Goal: Task Accomplishment & Management: Use online tool/utility

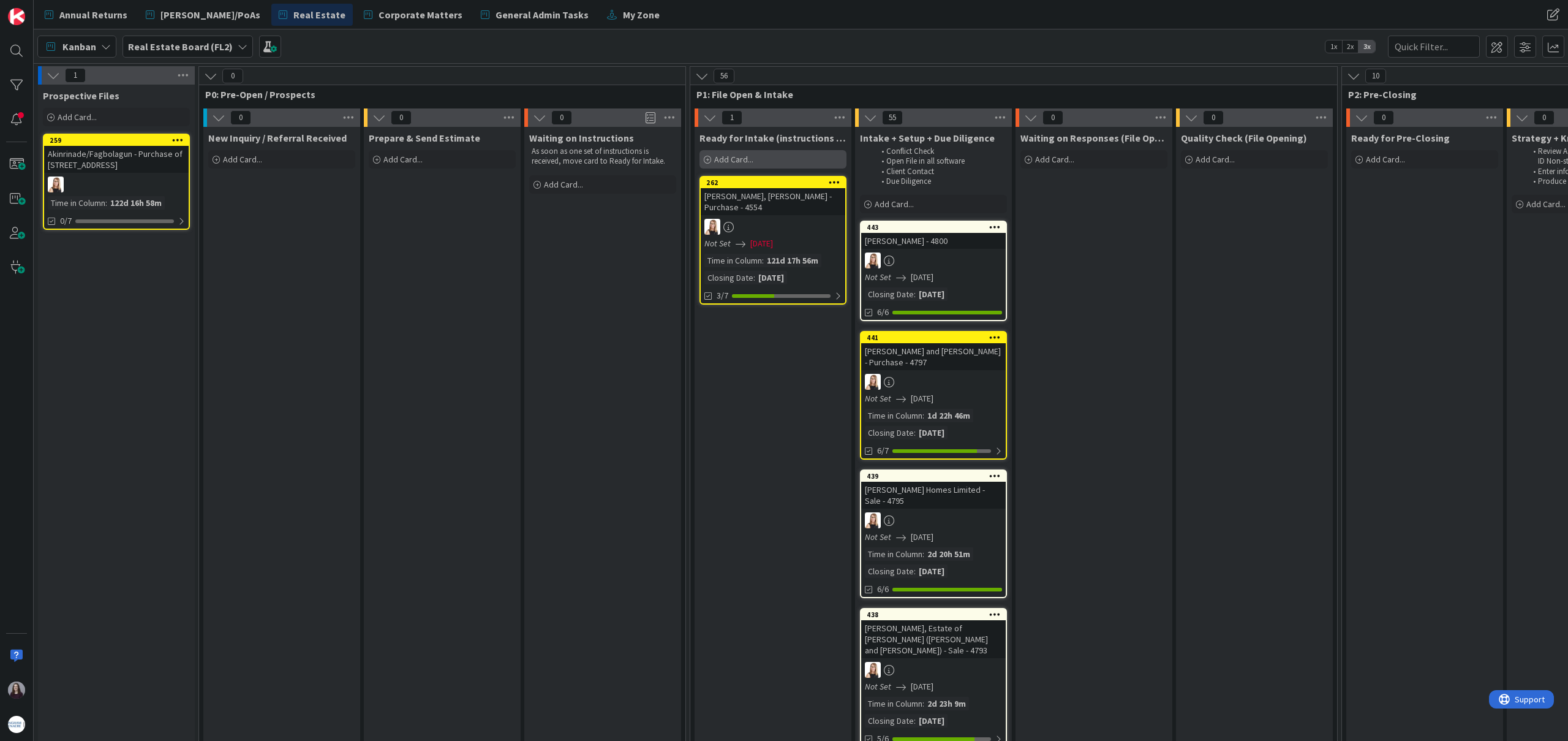
click at [755, 168] on div "Add Card..." at bounding box center [773, 159] width 147 height 18
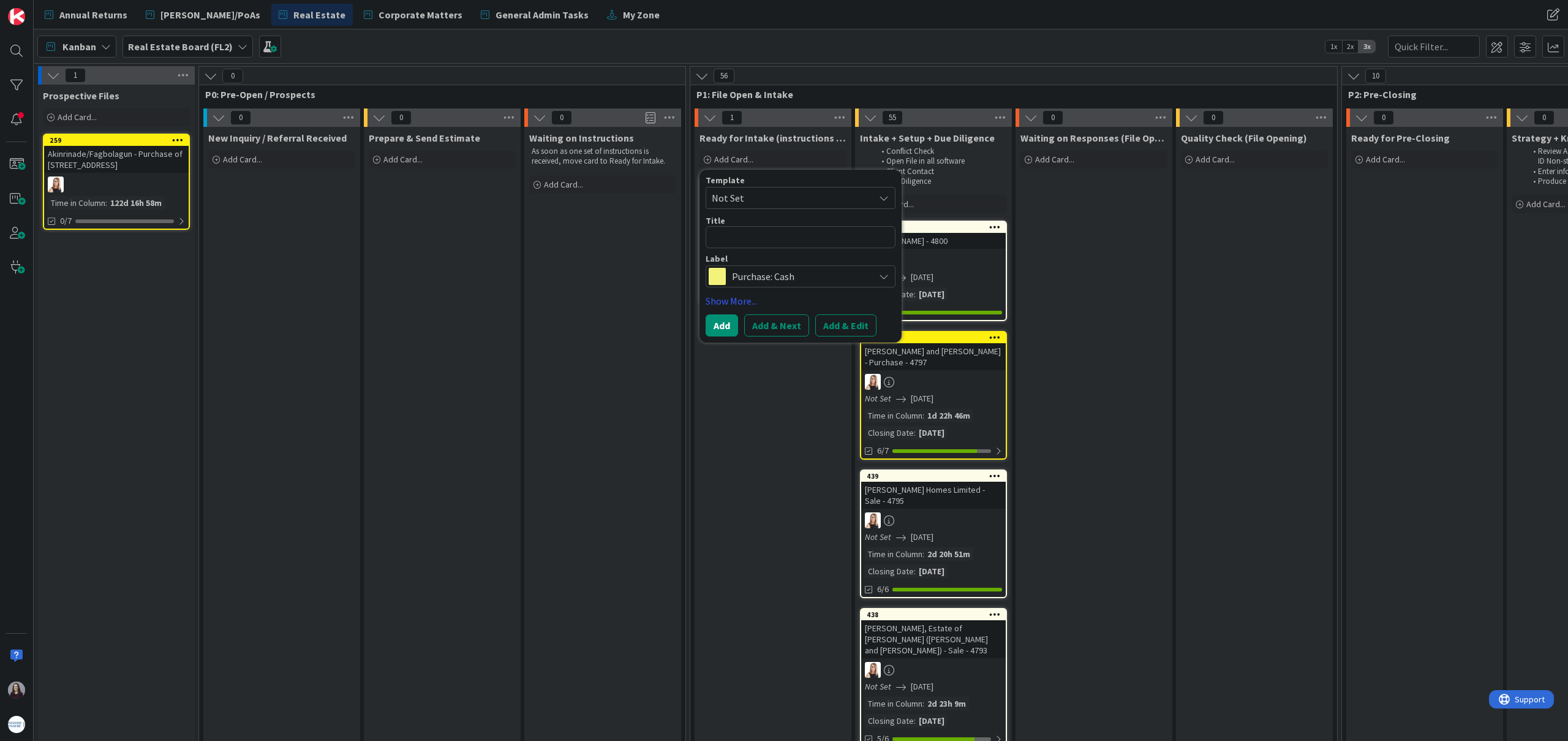
click at [786, 202] on span "Not Set" at bounding box center [789, 198] width 153 height 16
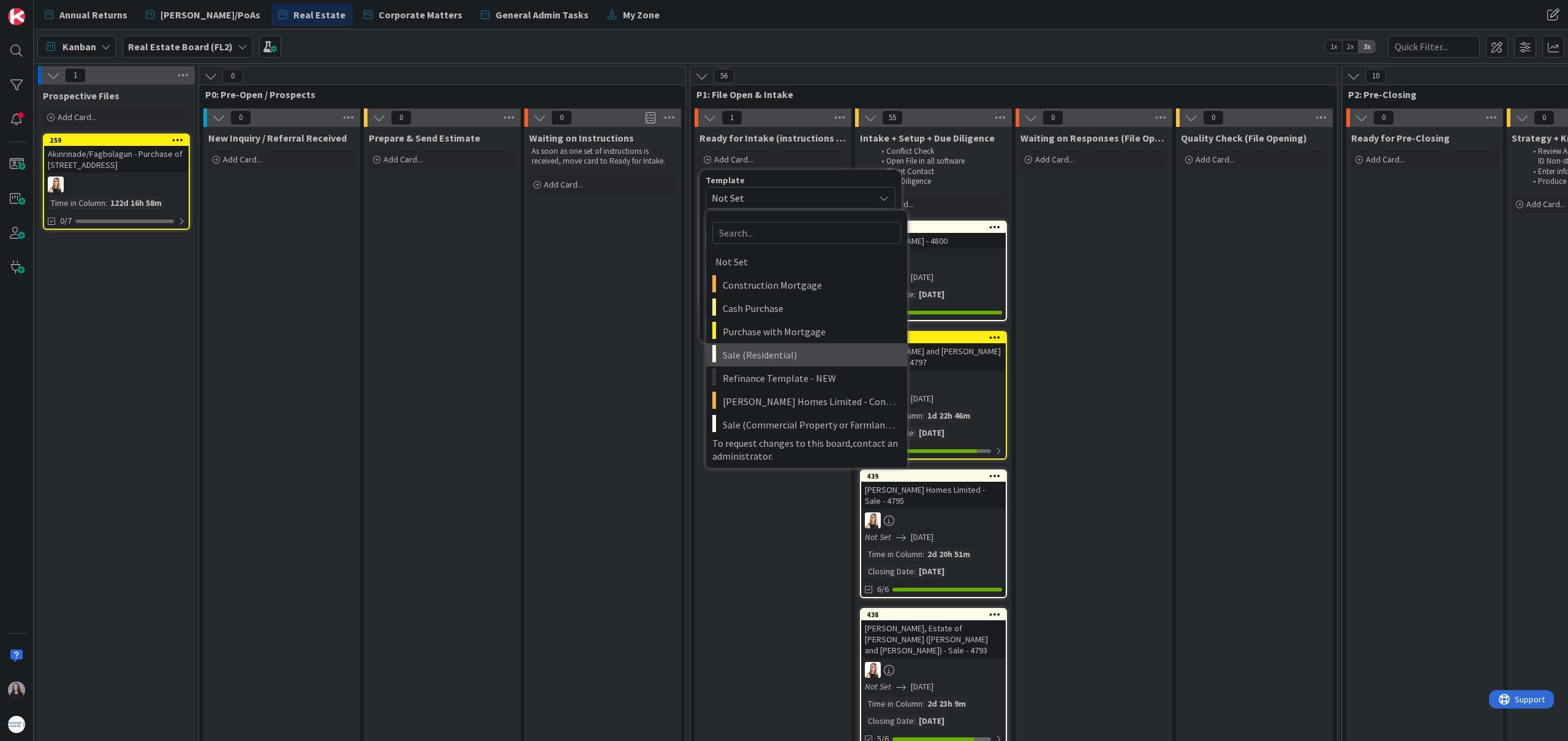
click at [795, 356] on span "Sale (Residential)" at bounding box center [811, 355] width 175 height 16
type textarea "x"
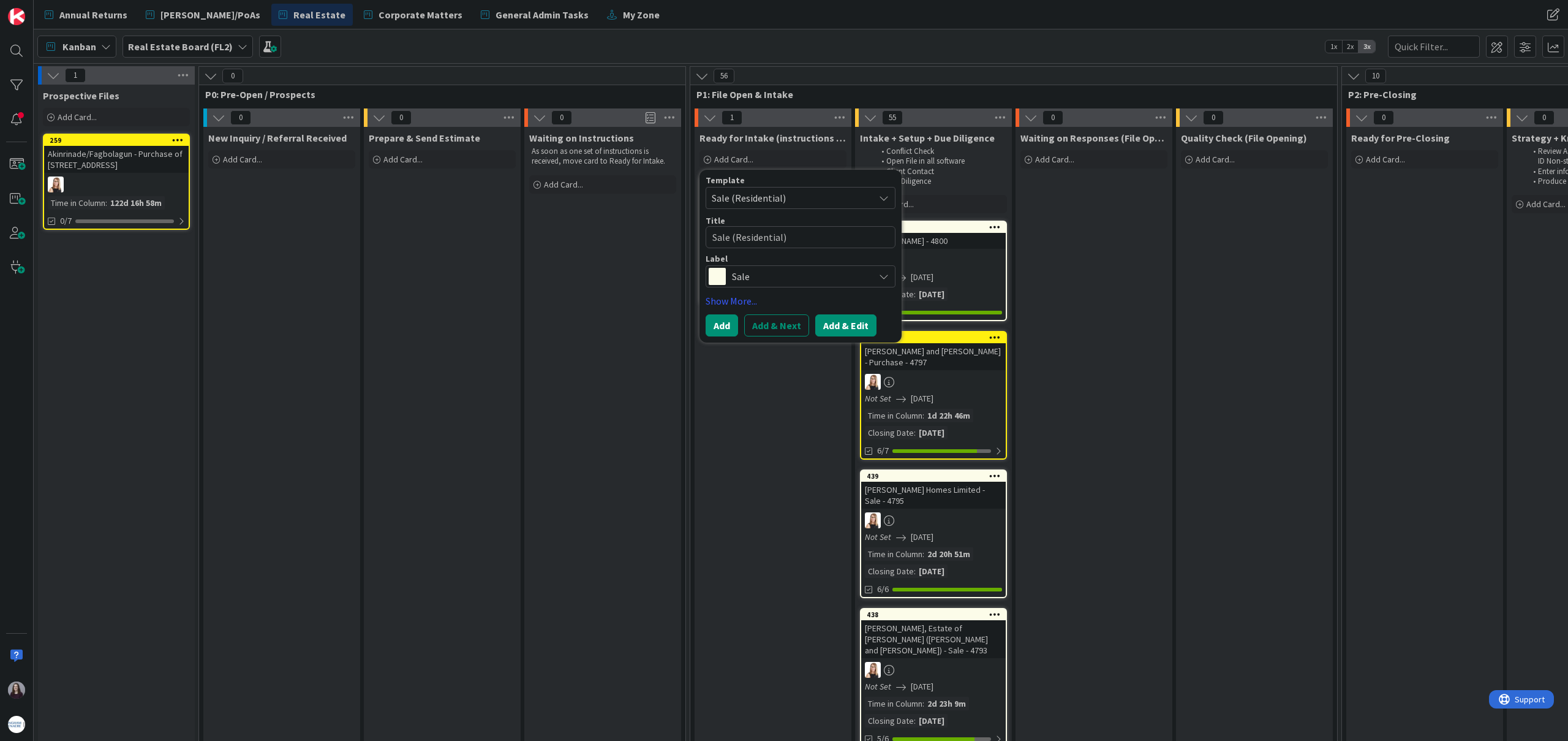
click at [832, 320] on button "Add & Edit" at bounding box center [846, 325] width 62 height 22
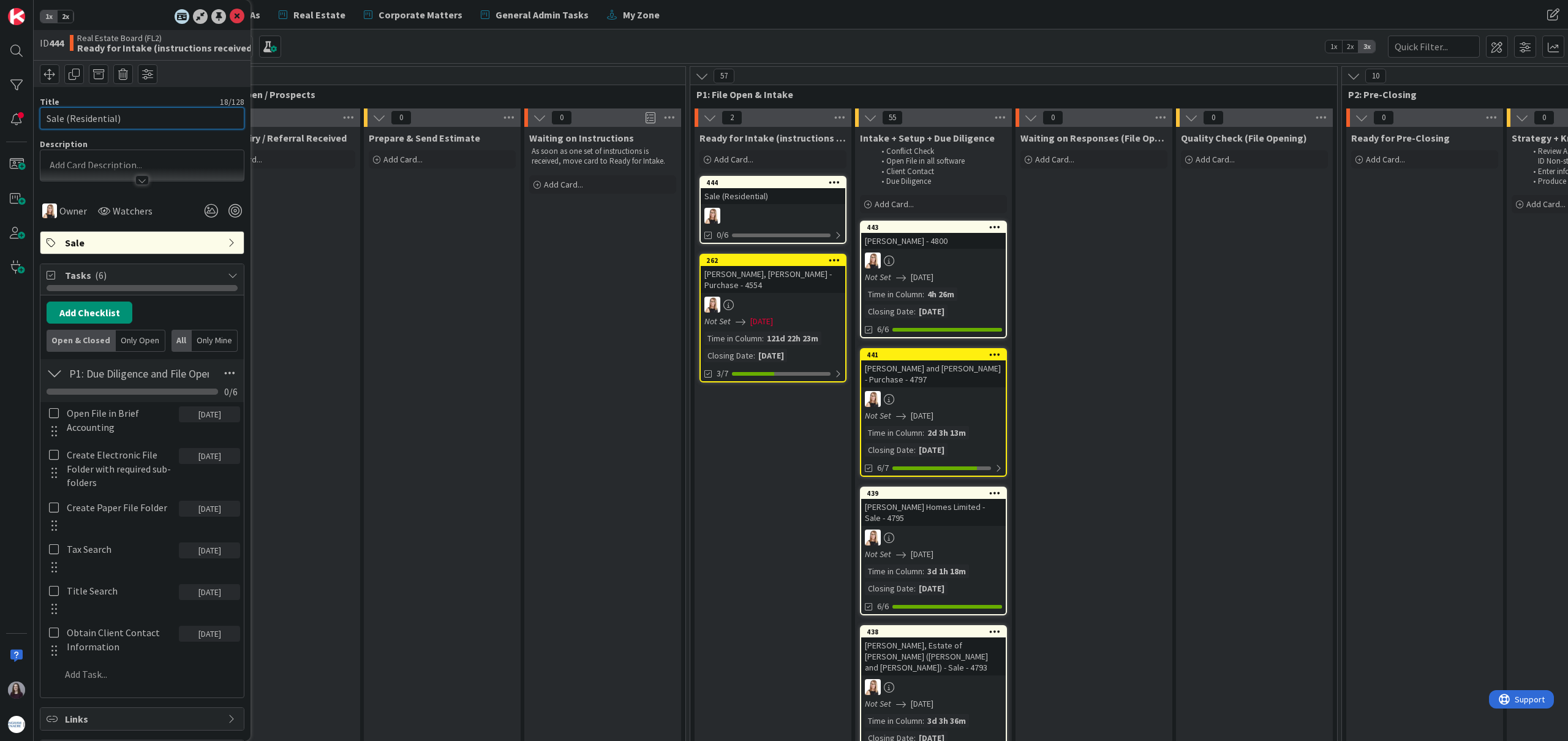
drag, startPoint x: 205, startPoint y: 110, endPoint x: 200, endPoint y: 106, distance: 6.4
click at [58, 110] on input "Sale (Residential)" at bounding box center [142, 118] width 205 height 22
type input "[PERSON_NAME] - Sale - 4801"
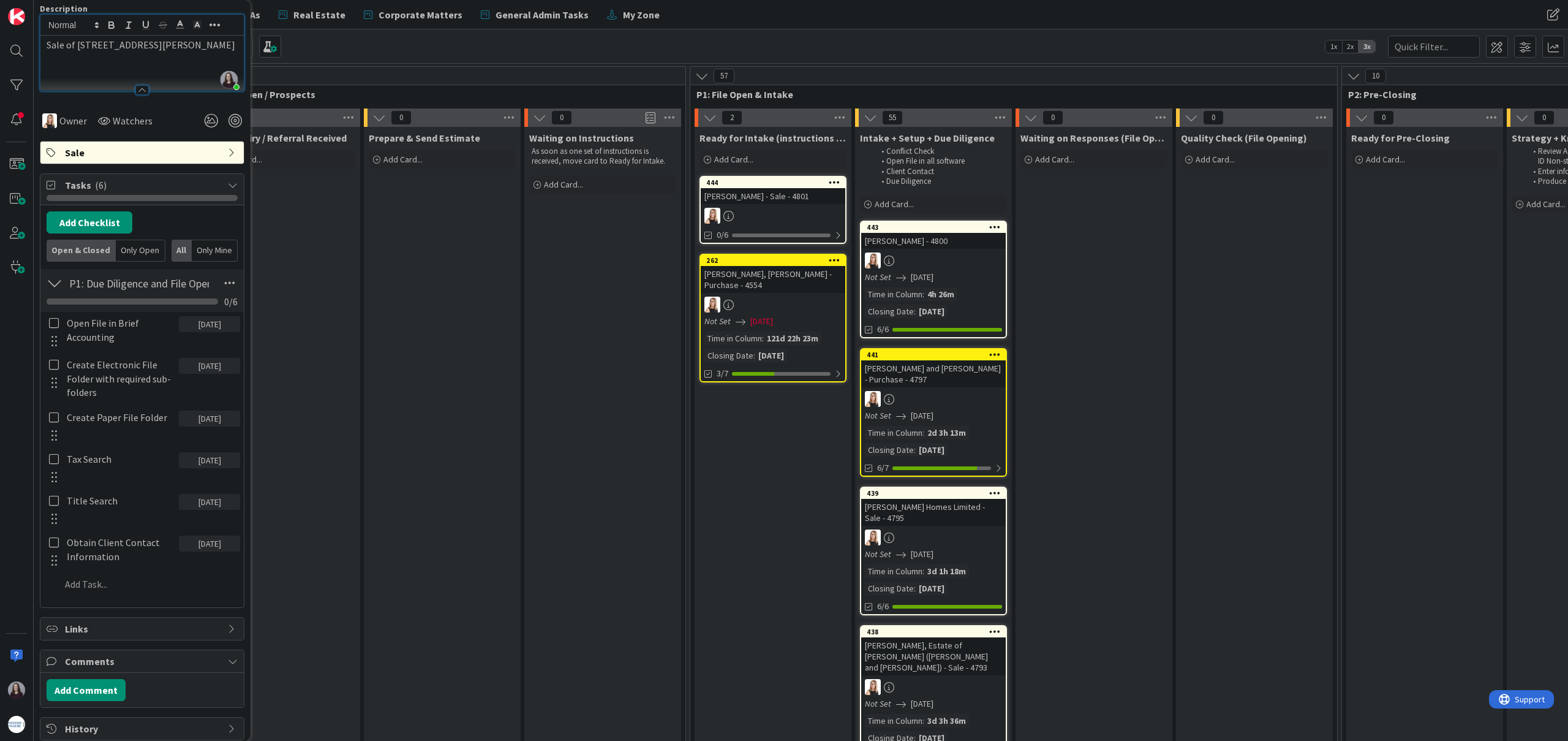
scroll to position [141, 0]
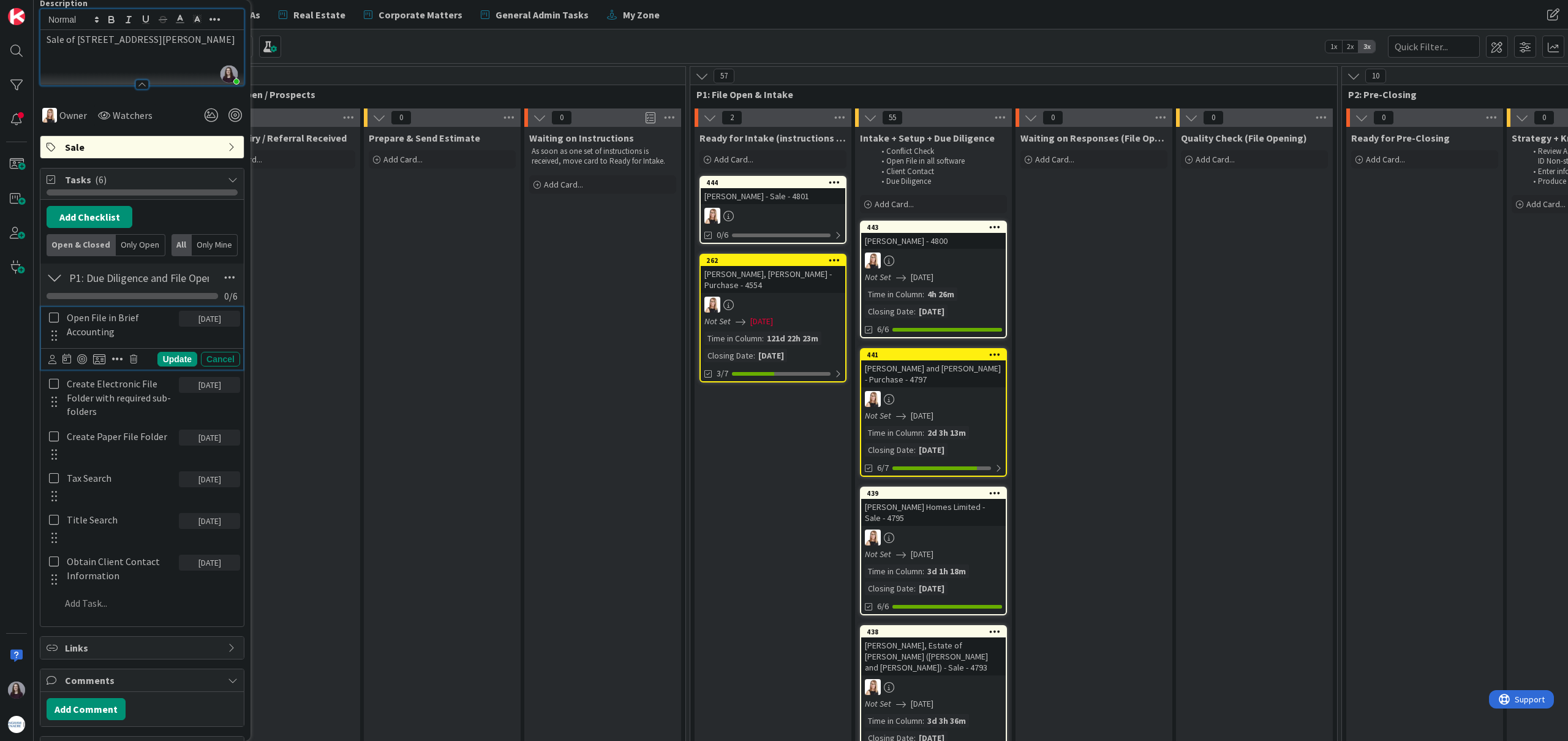
click at [52, 319] on icon at bounding box center [54, 317] width 10 height 11
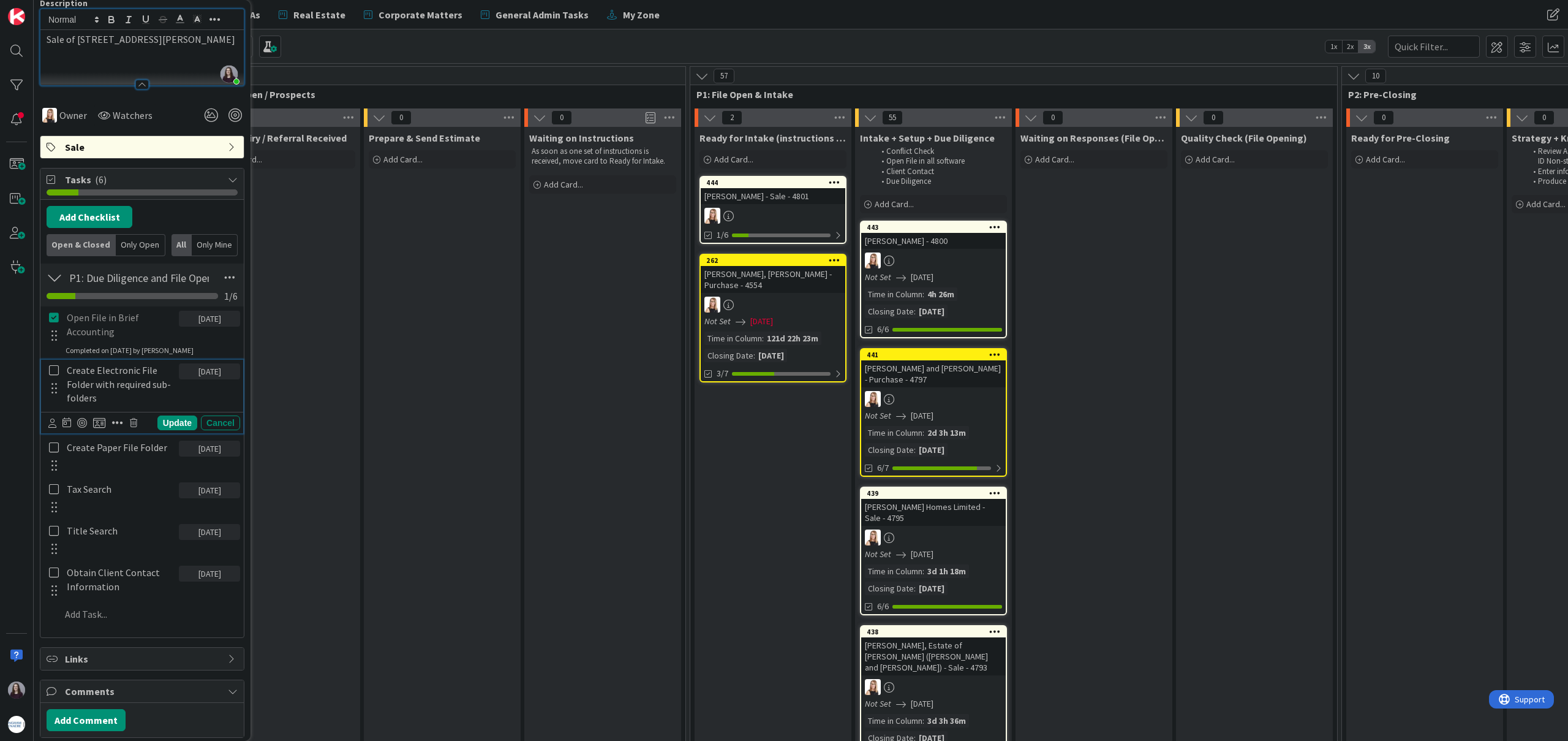
click at [52, 367] on icon at bounding box center [54, 370] width 10 height 11
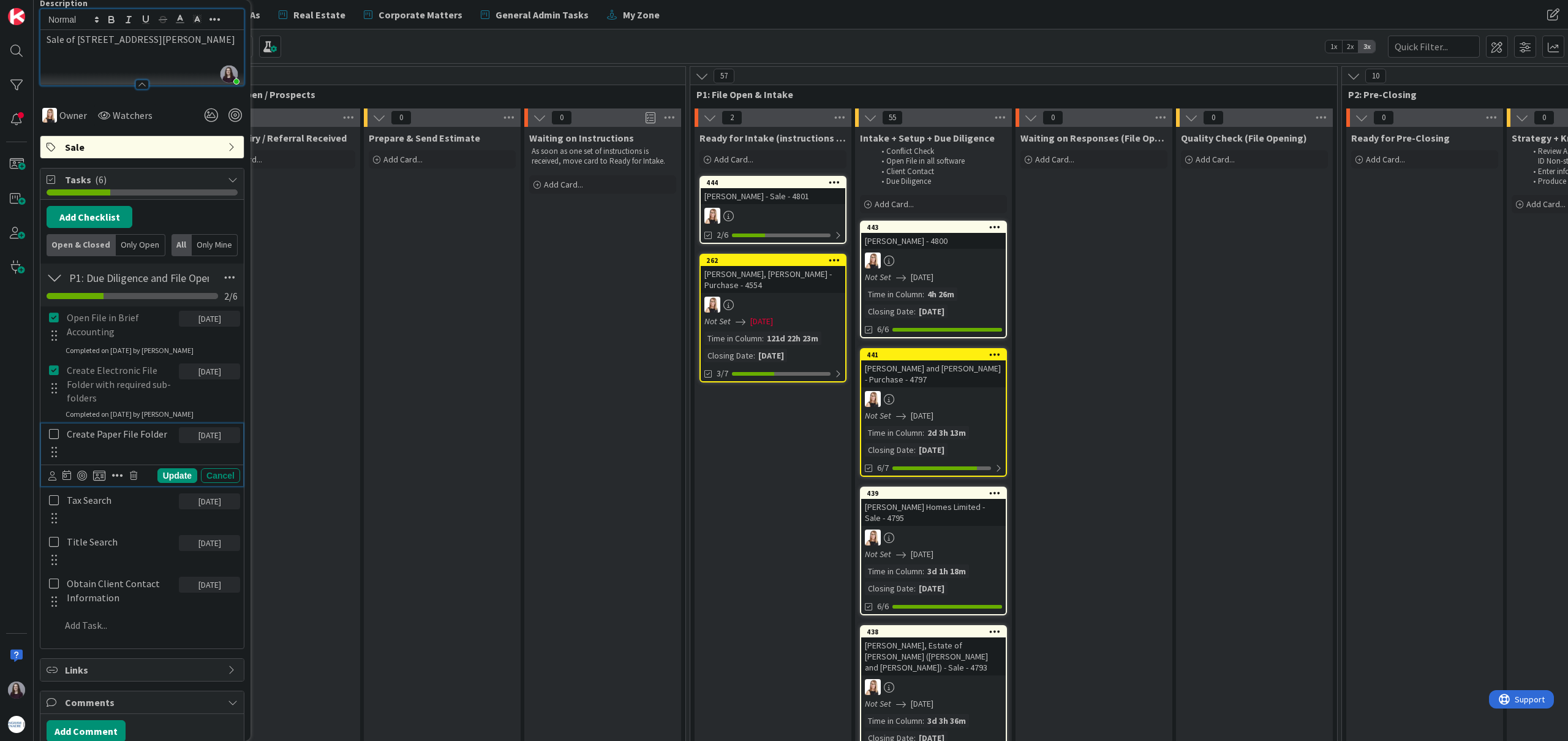
click at [52, 436] on icon at bounding box center [54, 433] width 10 height 11
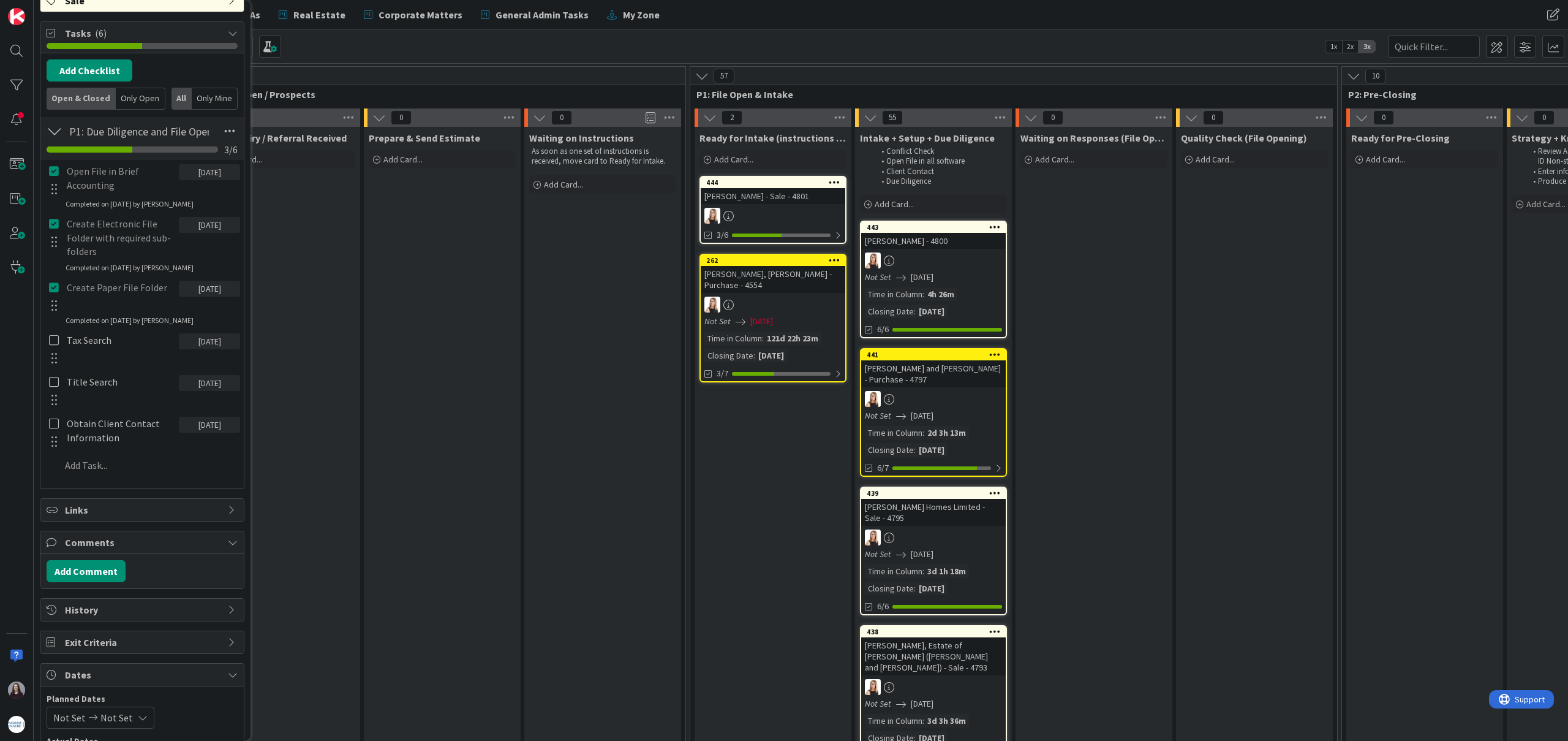
scroll to position [289, 0]
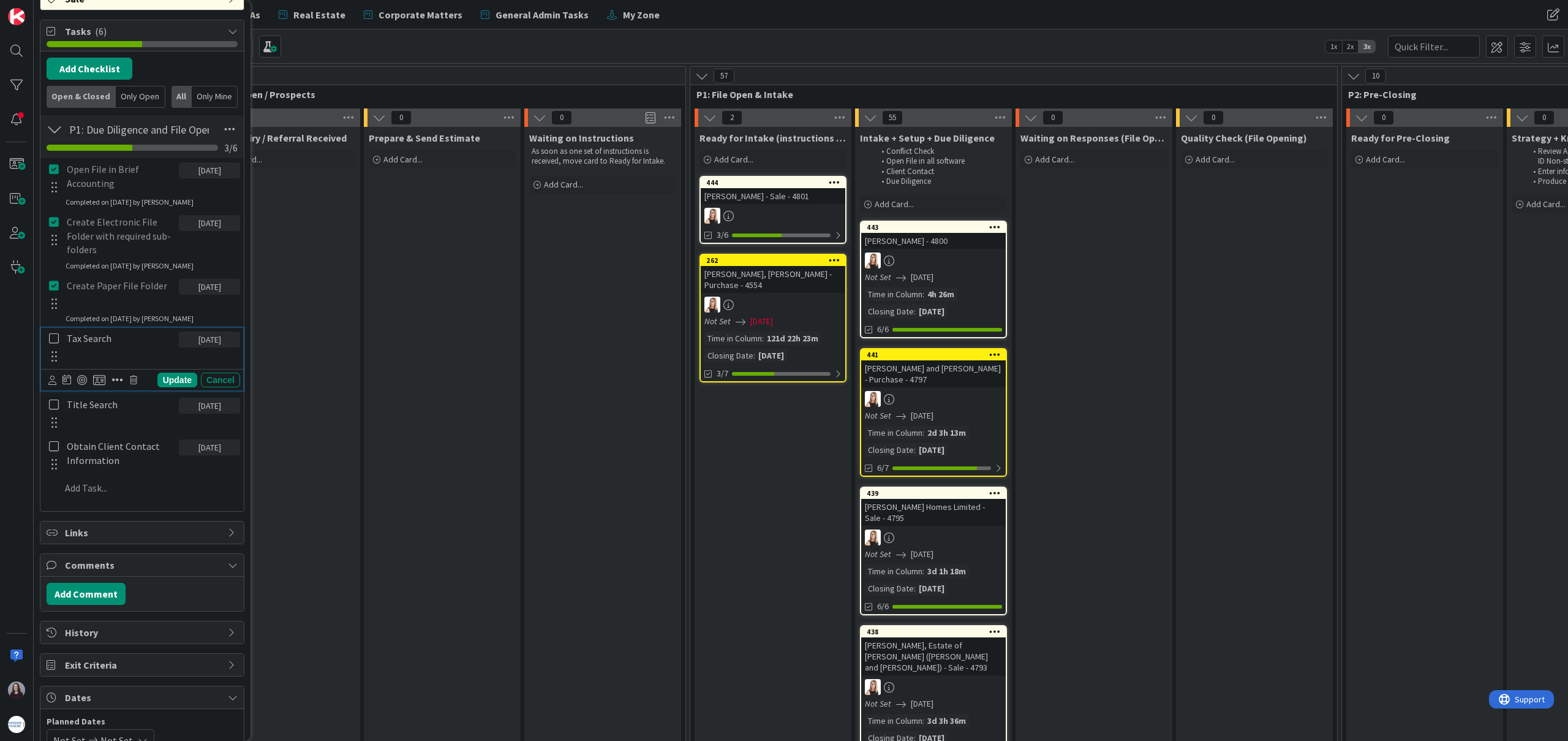
click at [52, 340] on icon at bounding box center [54, 338] width 10 height 11
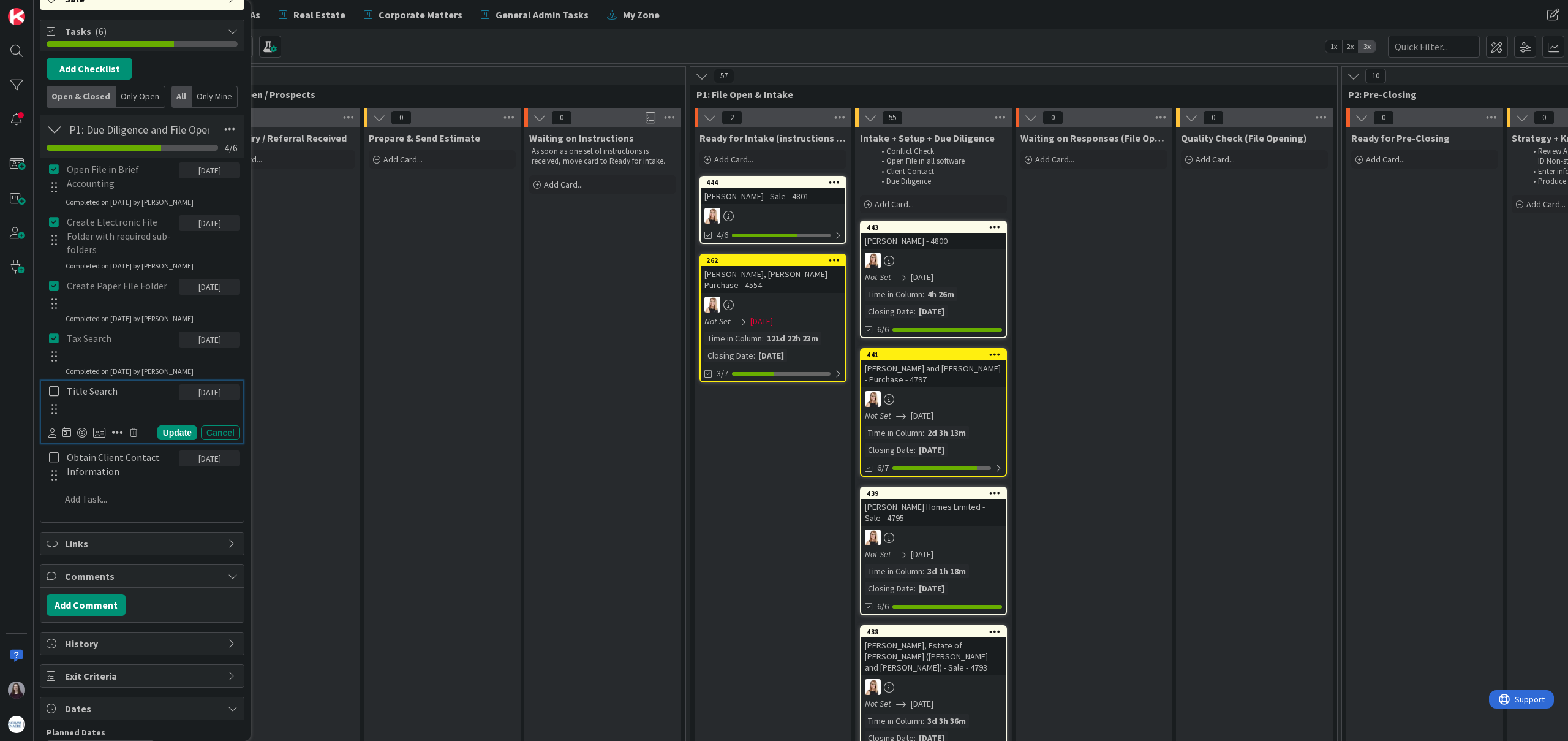
click at [54, 391] on icon at bounding box center [54, 391] width 10 height 11
click at [54, 446] on icon at bounding box center [54, 443] width 10 height 11
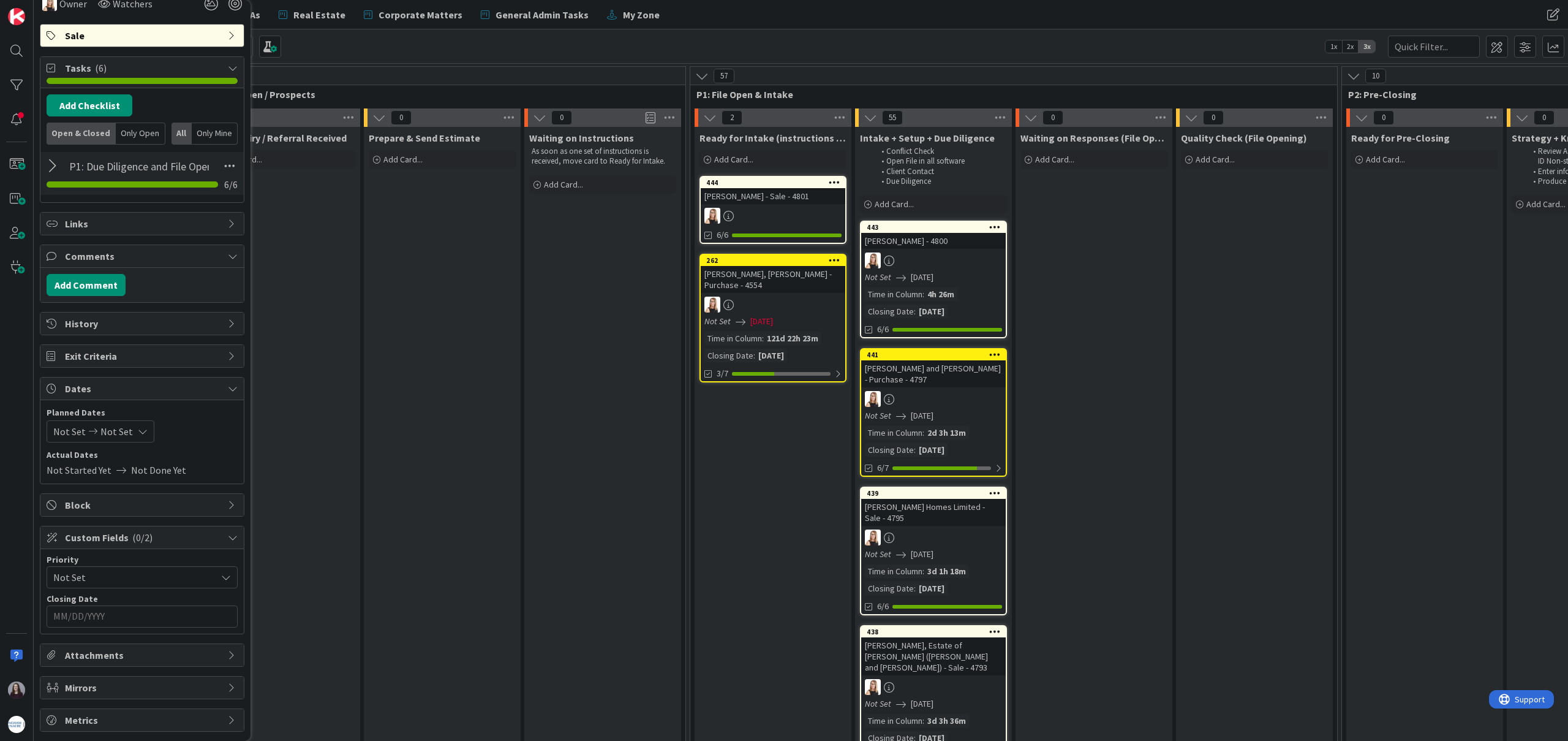
scroll to position [253, 0]
click at [138, 433] on icon at bounding box center [143, 431] width 10 height 10
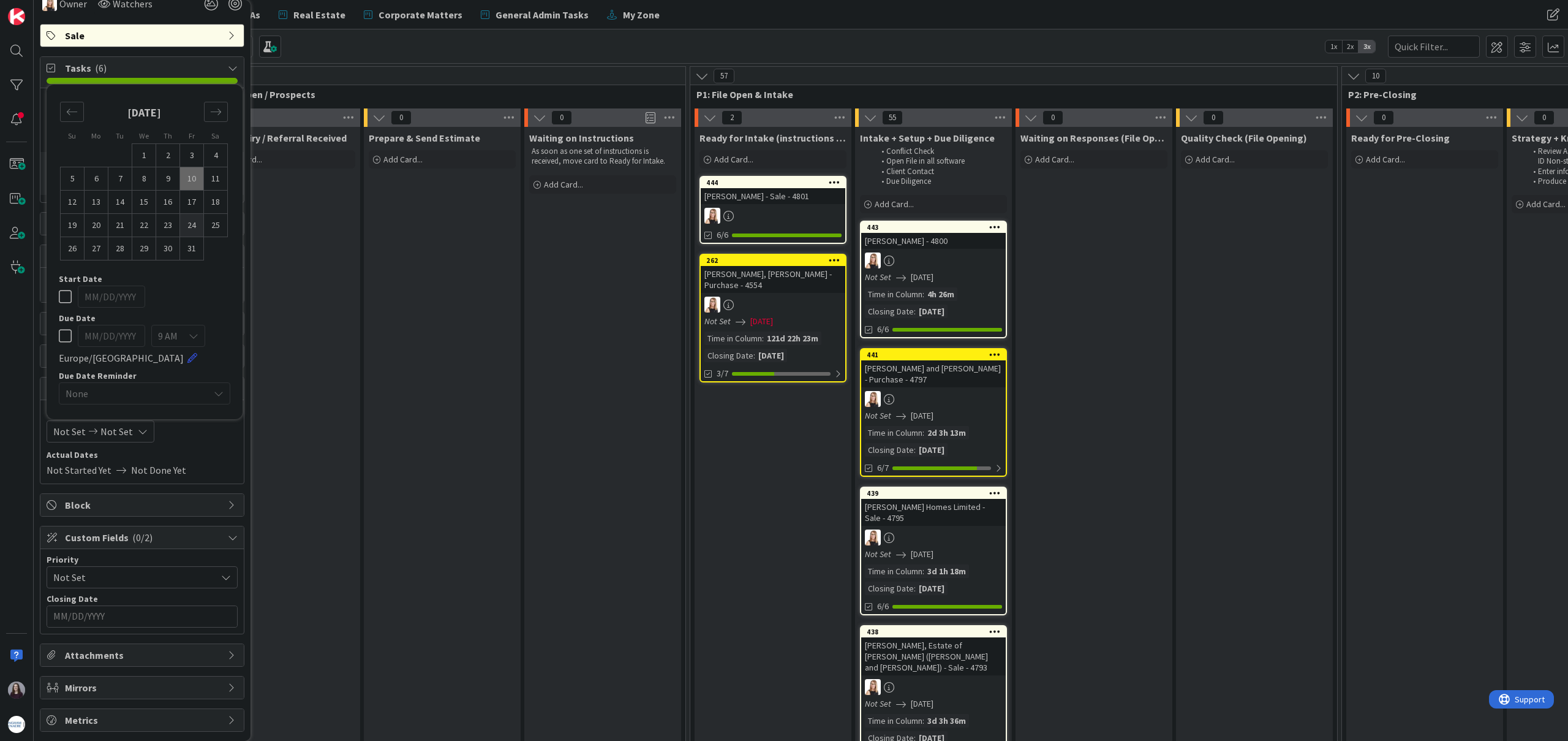
click at [189, 226] on td "24" at bounding box center [192, 226] width 24 height 24
type input "[DATE]"
click at [189, 226] on td "24" at bounding box center [192, 226] width 24 height 24
type input "[DATE]"
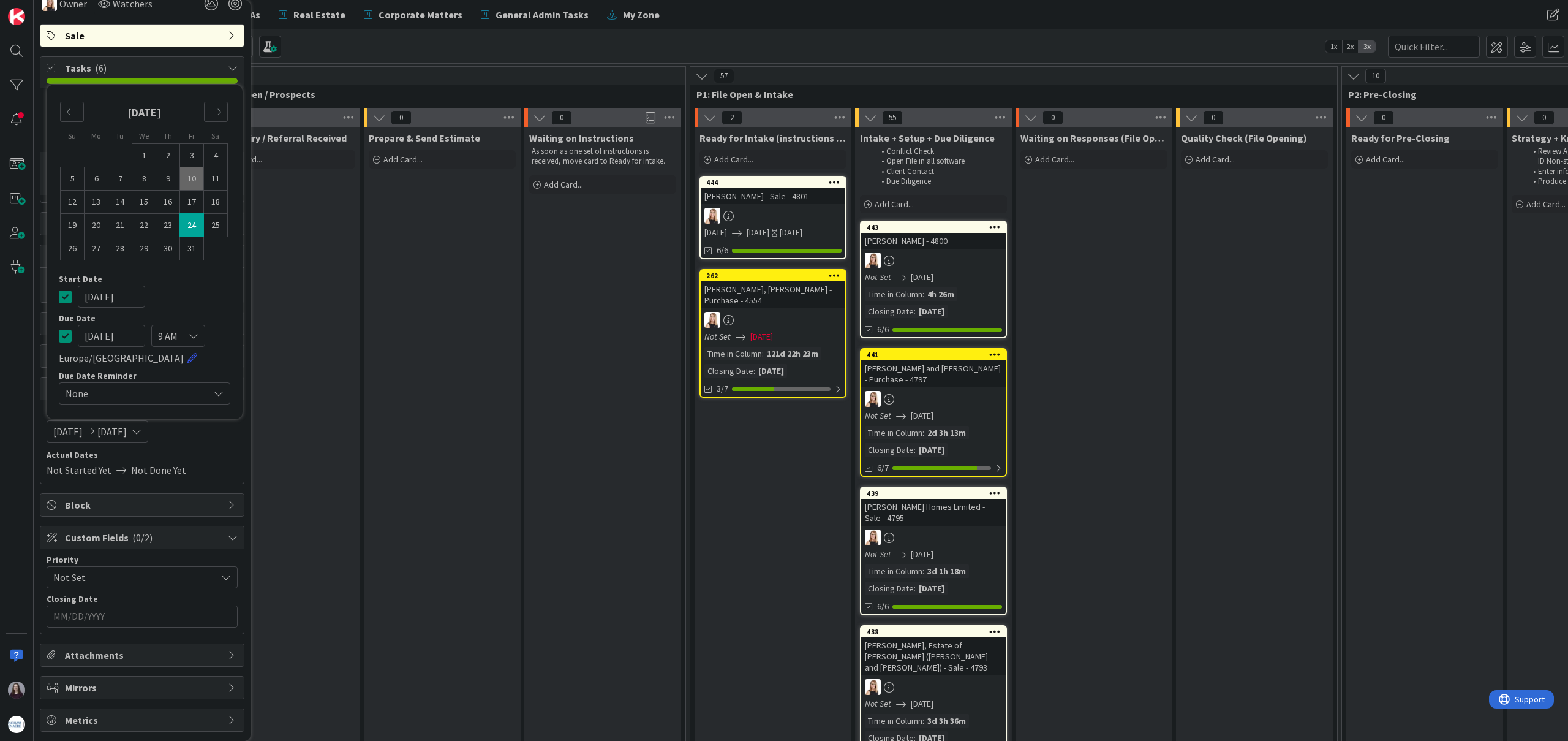
click at [63, 296] on icon at bounding box center [65, 297] width 13 height 14
click at [160, 617] on input "MM/DD/YYYY" at bounding box center [141, 617] width 177 height 21
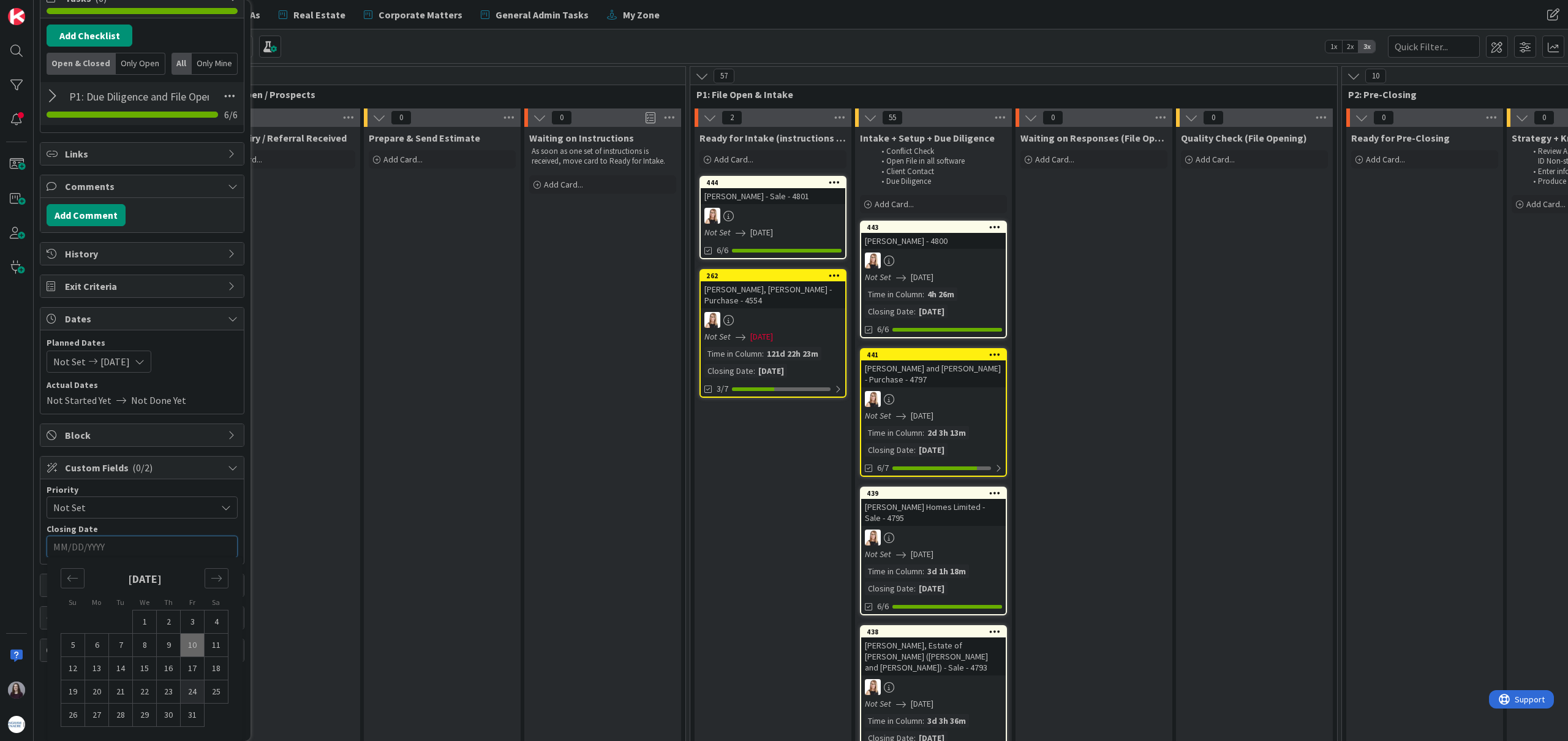
click at [192, 691] on td "24" at bounding box center [192, 692] width 24 height 24
type input "[DATE]"
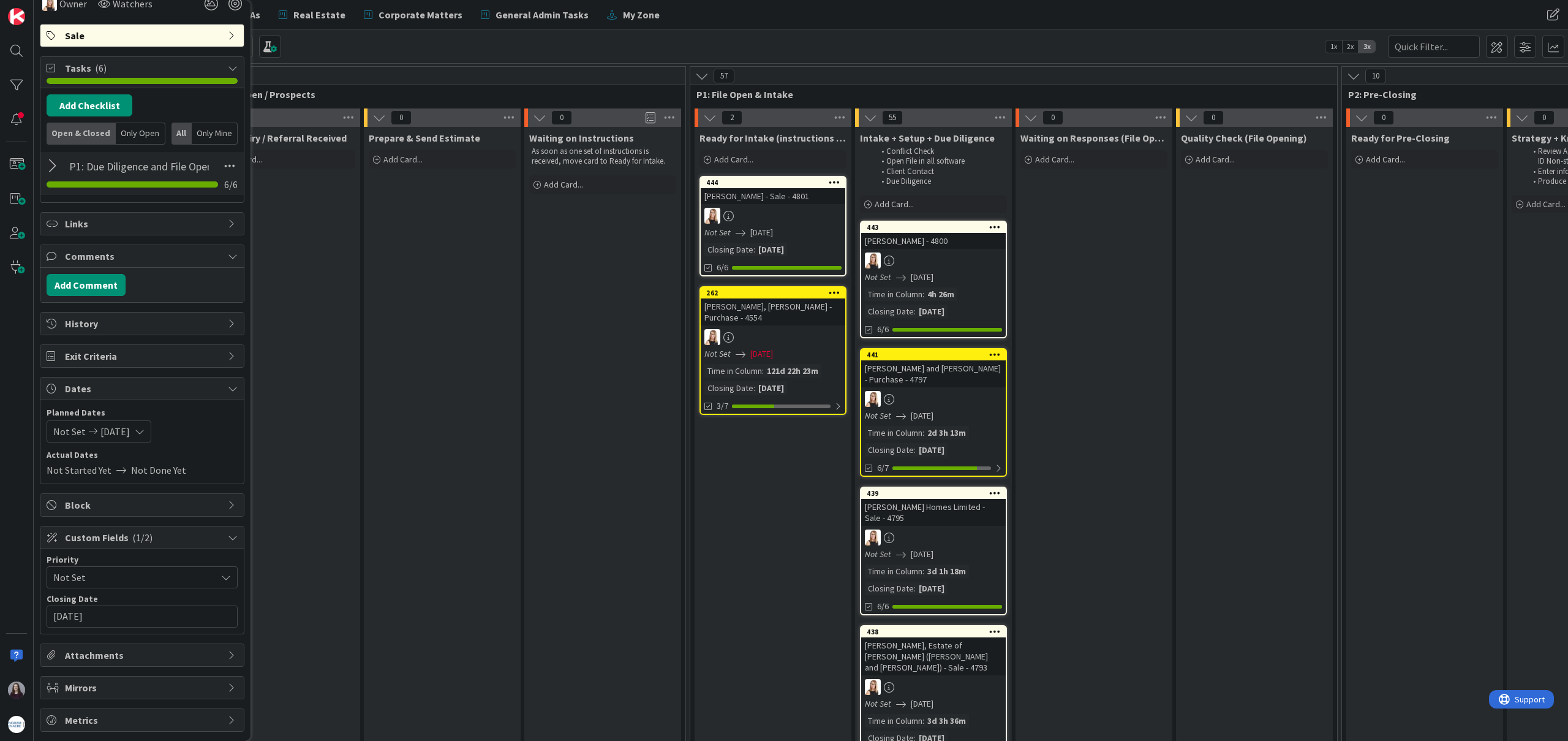
scroll to position [0, 0]
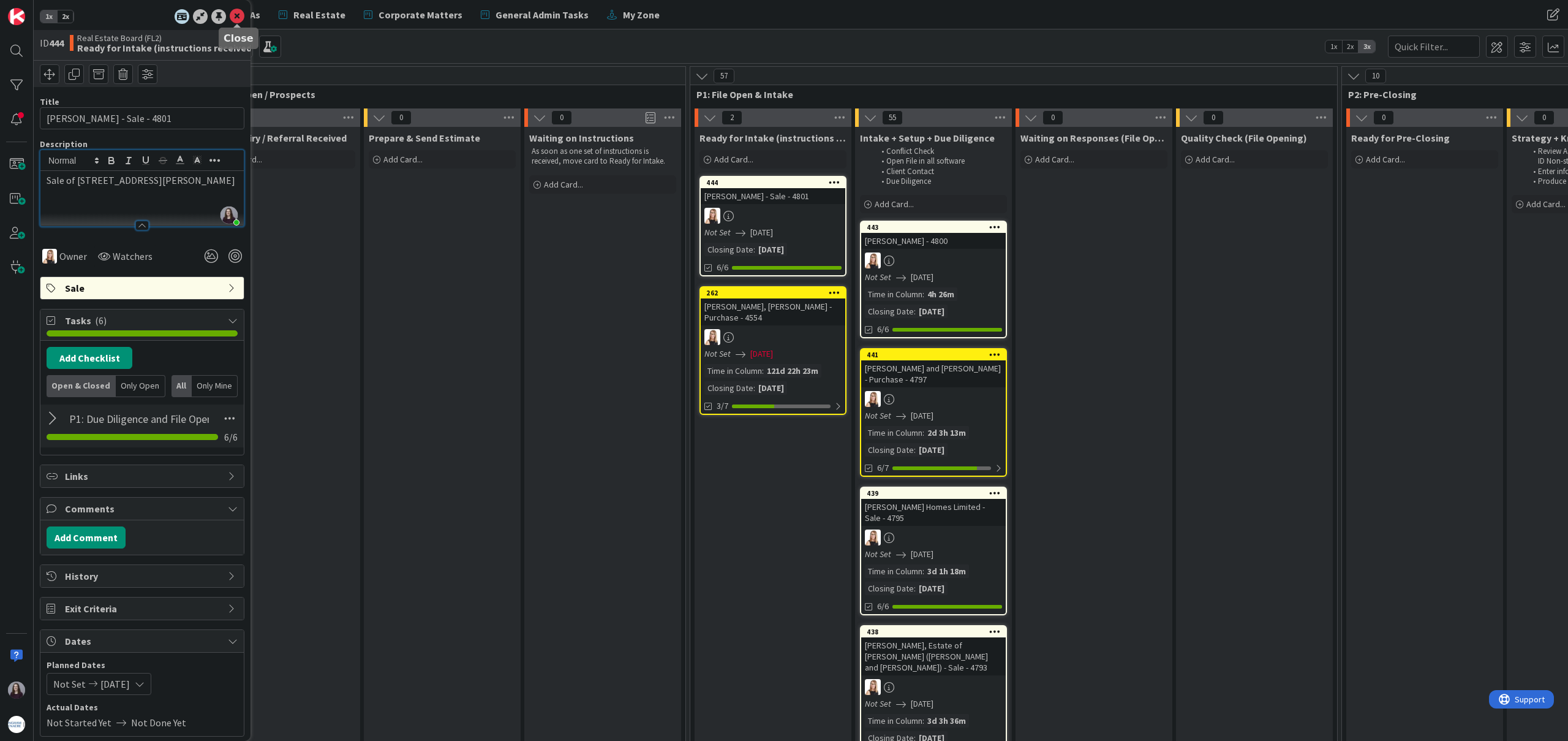
click at [236, 10] on icon at bounding box center [237, 16] width 14 height 14
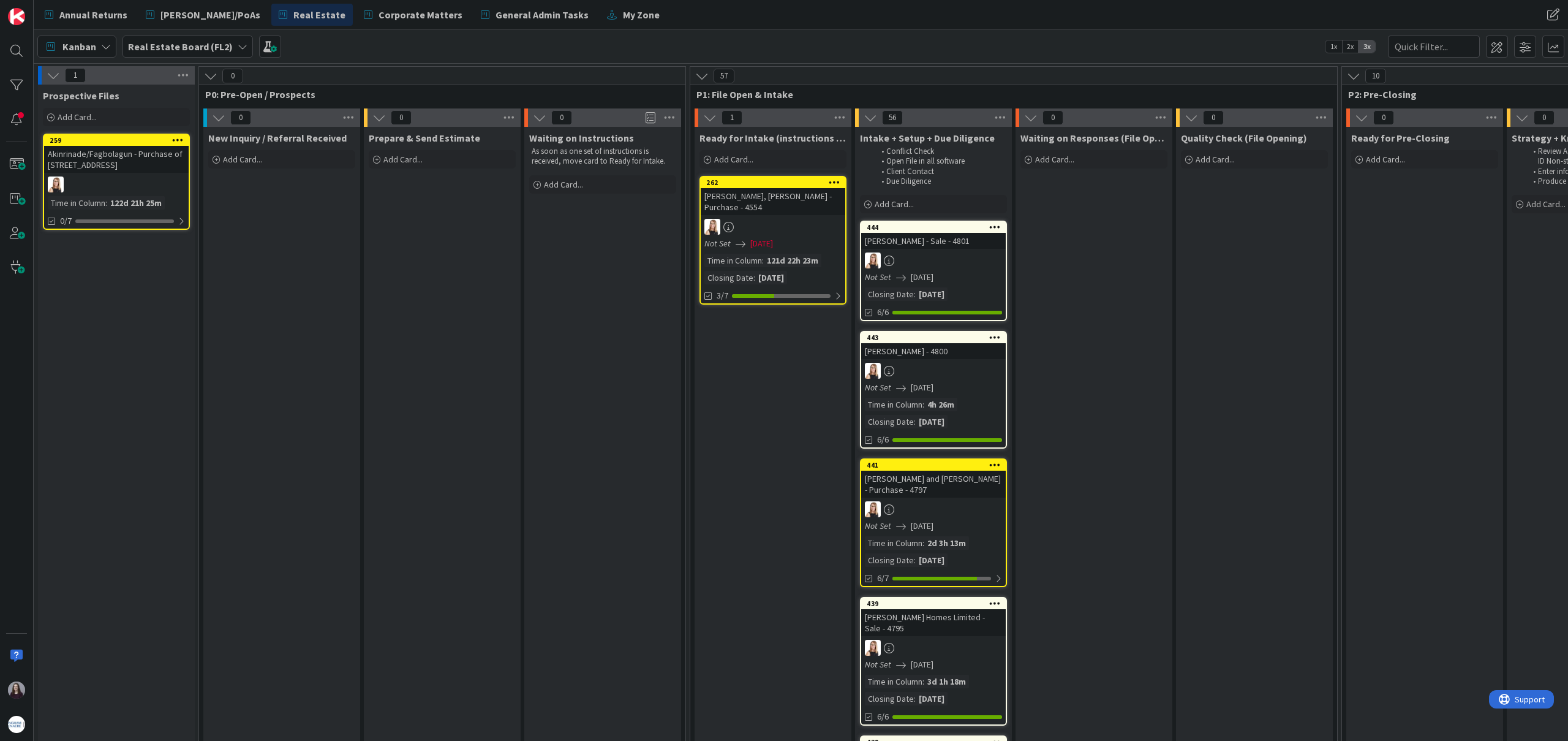
drag, startPoint x: 753, startPoint y: 184, endPoint x: 705, endPoint y: 1, distance: 189.2
click at [123, 21] on span "Annual Returns" at bounding box center [94, 14] width 68 height 14
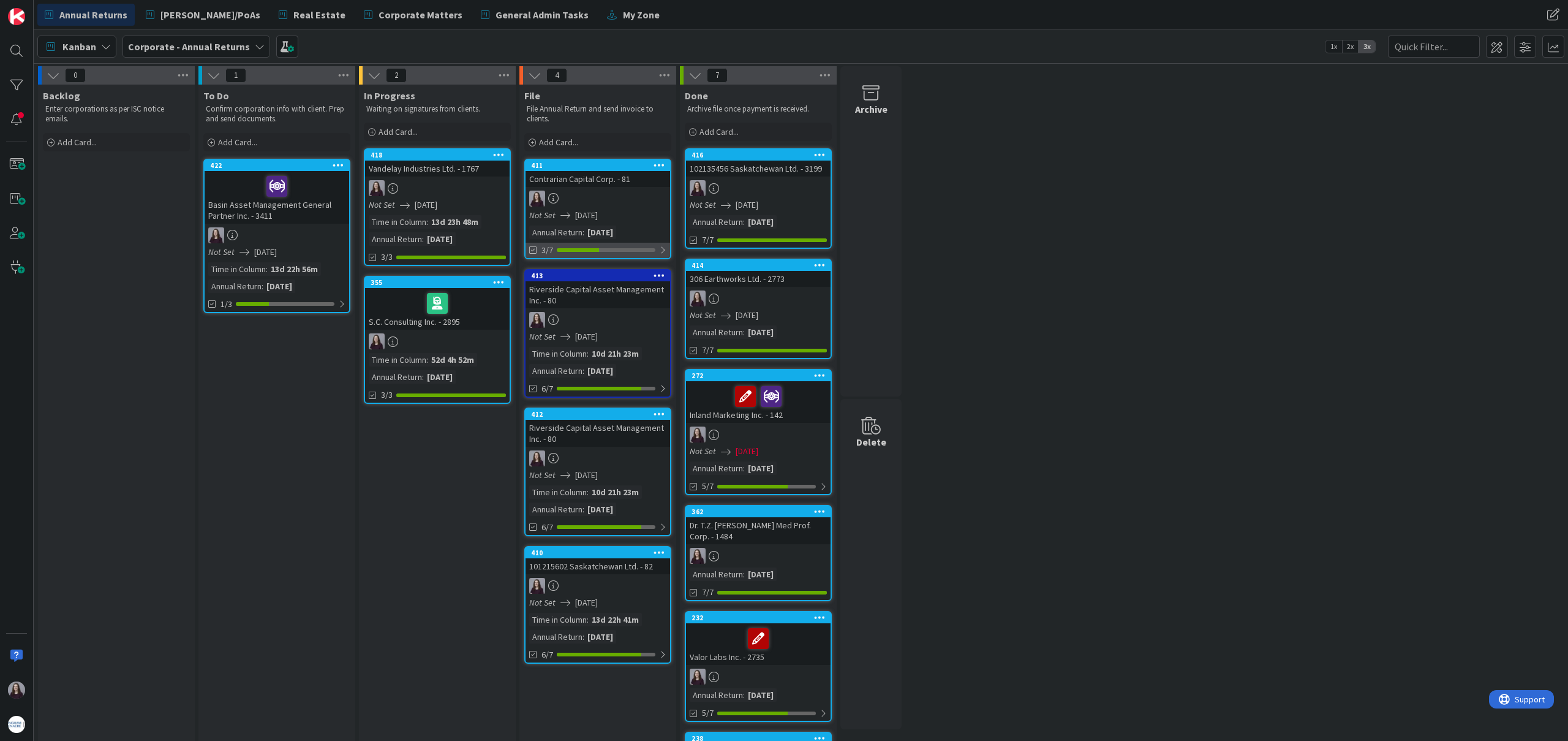
click at [660, 252] on div at bounding box center [662, 249] width 7 height 10
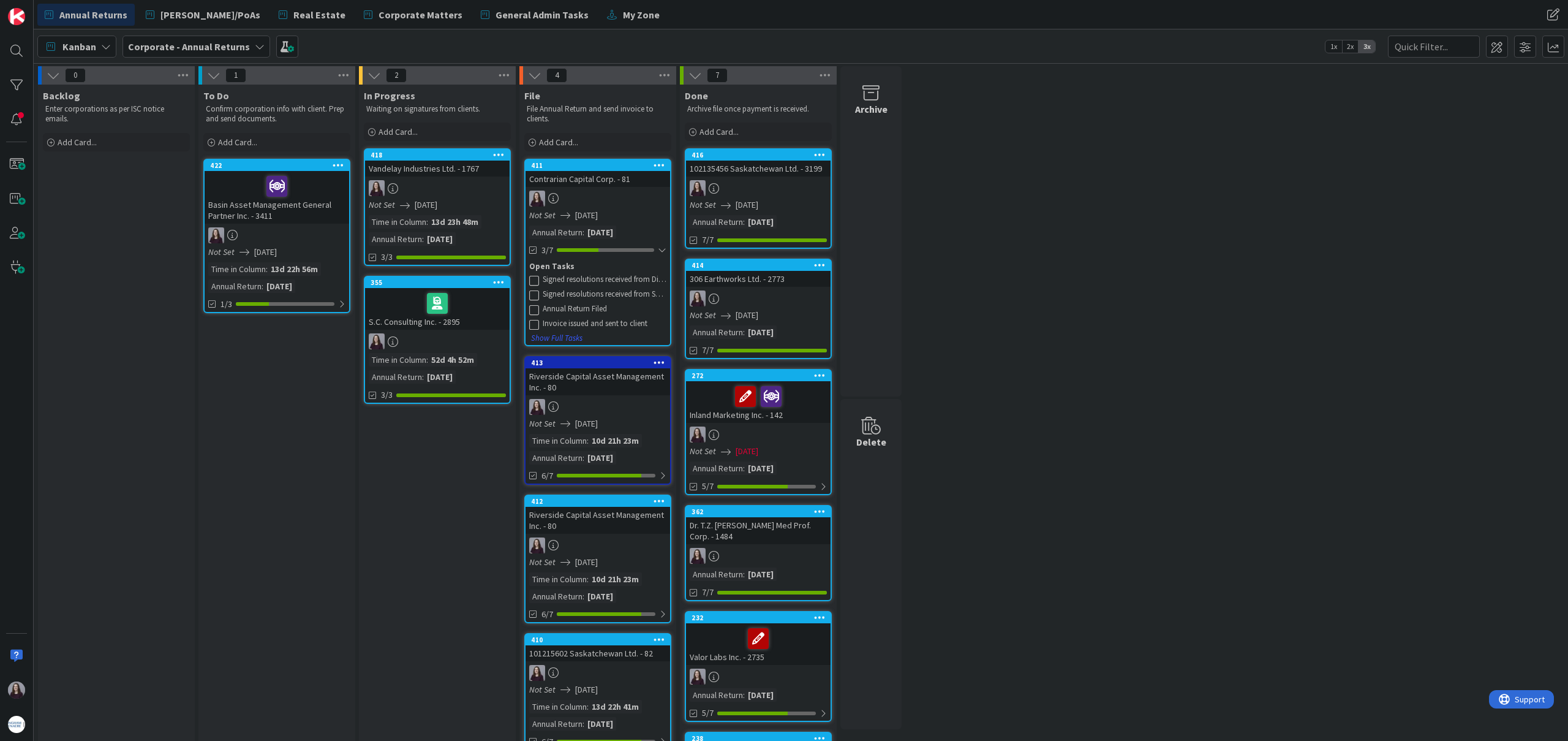
click at [533, 278] on icon at bounding box center [534, 280] width 10 height 10
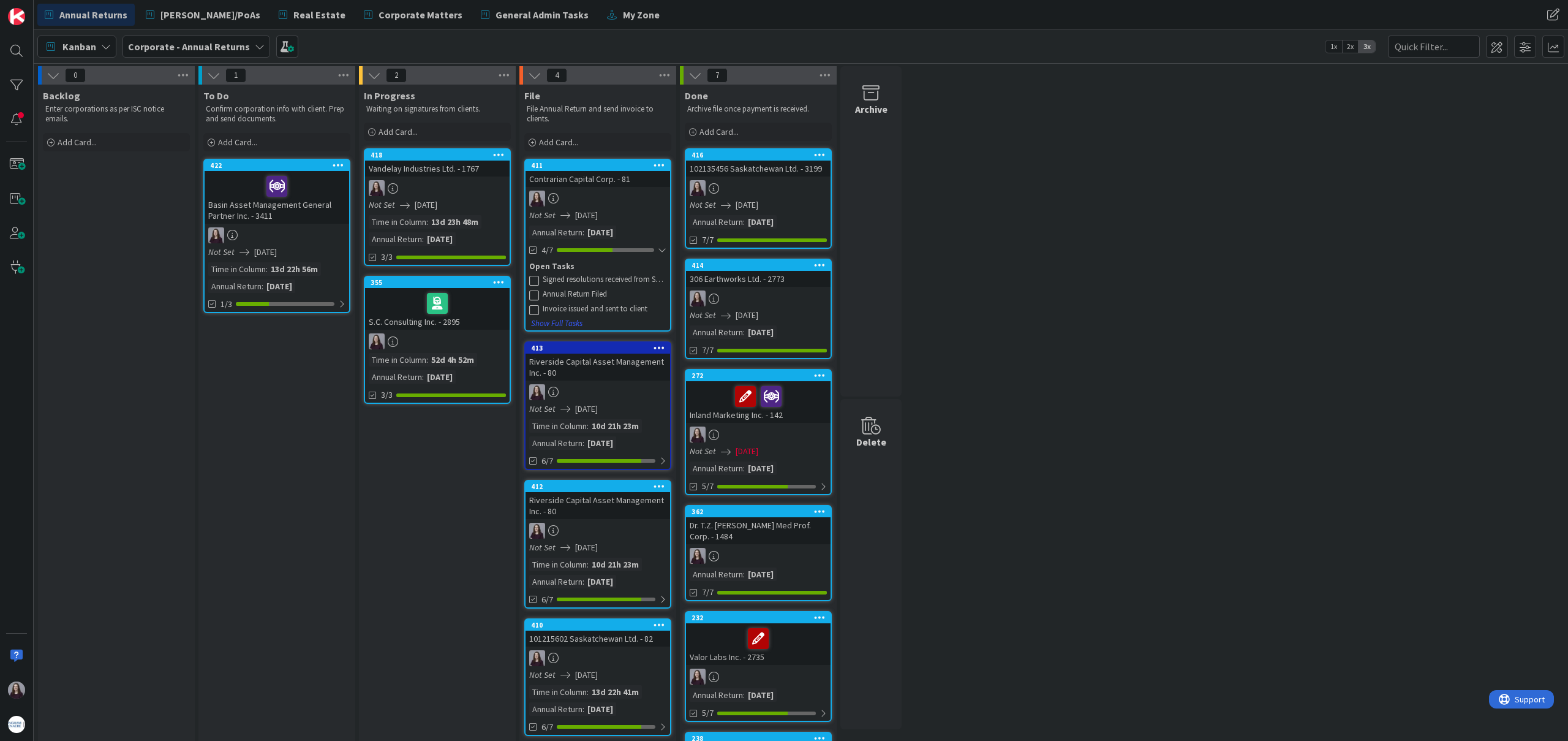
click at [533, 278] on icon at bounding box center [534, 280] width 10 height 10
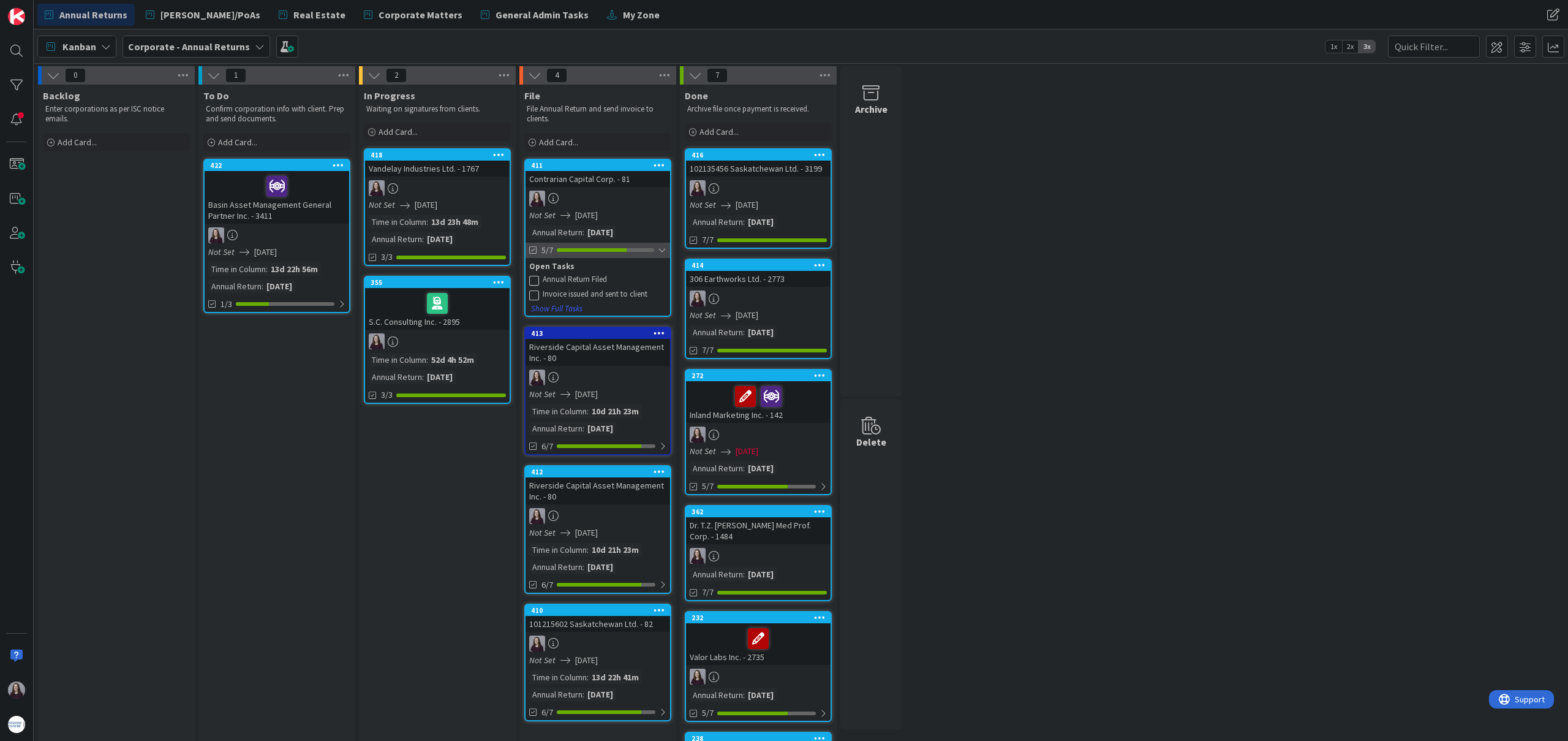
click at [659, 251] on div at bounding box center [662, 249] width 9 height 10
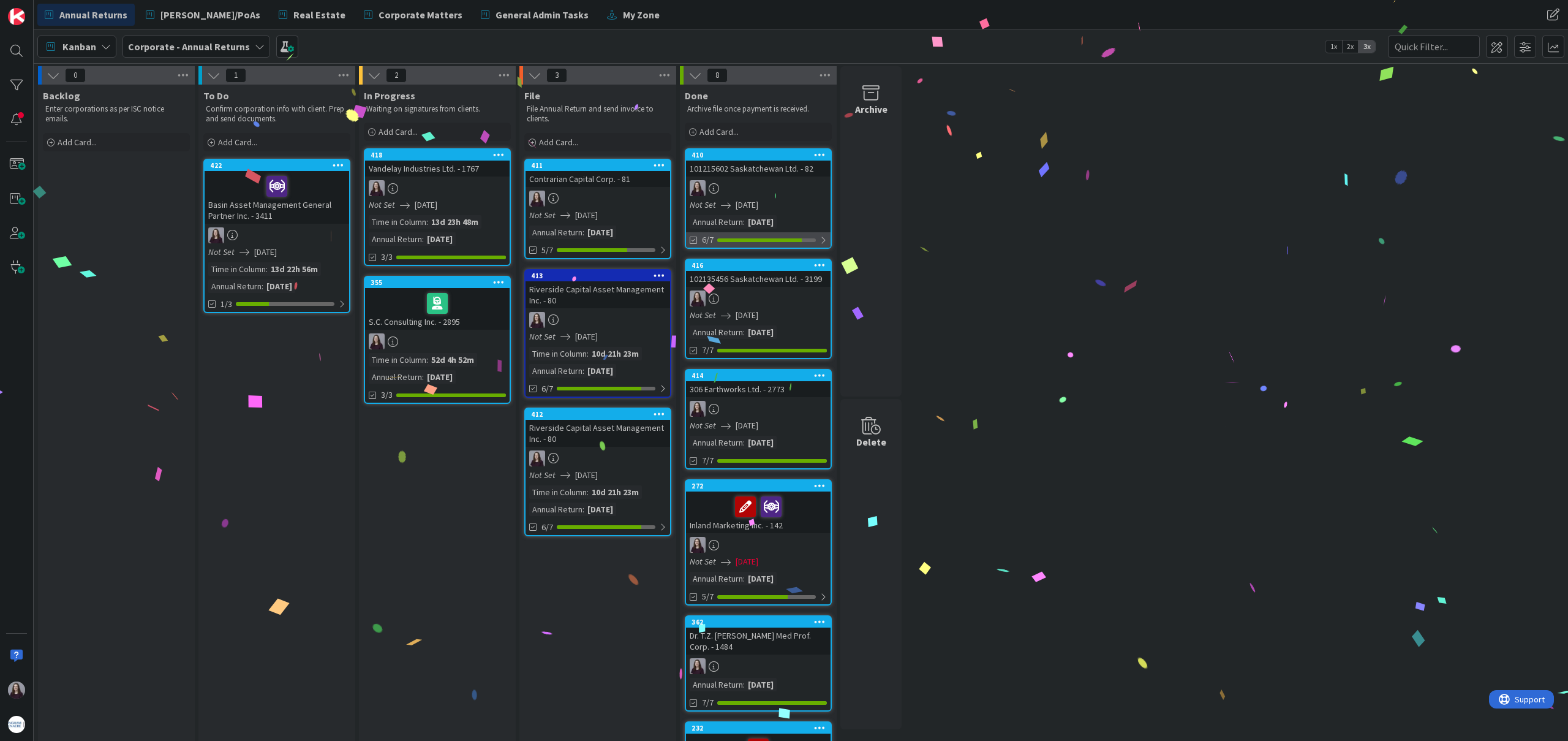
click at [823, 238] on div at bounding box center [823, 240] width 7 height 10
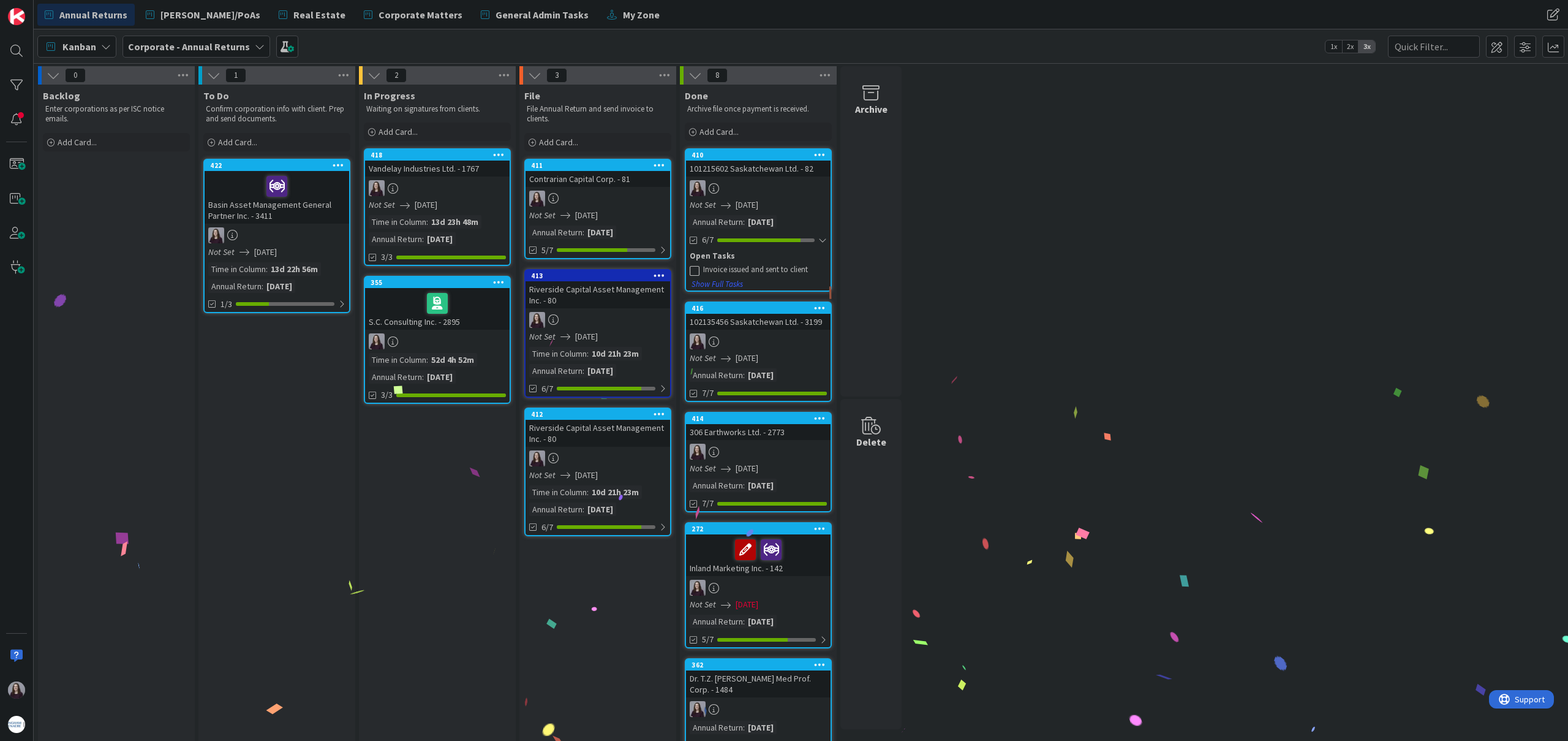
click at [696, 265] on icon at bounding box center [694, 270] width 10 height 10
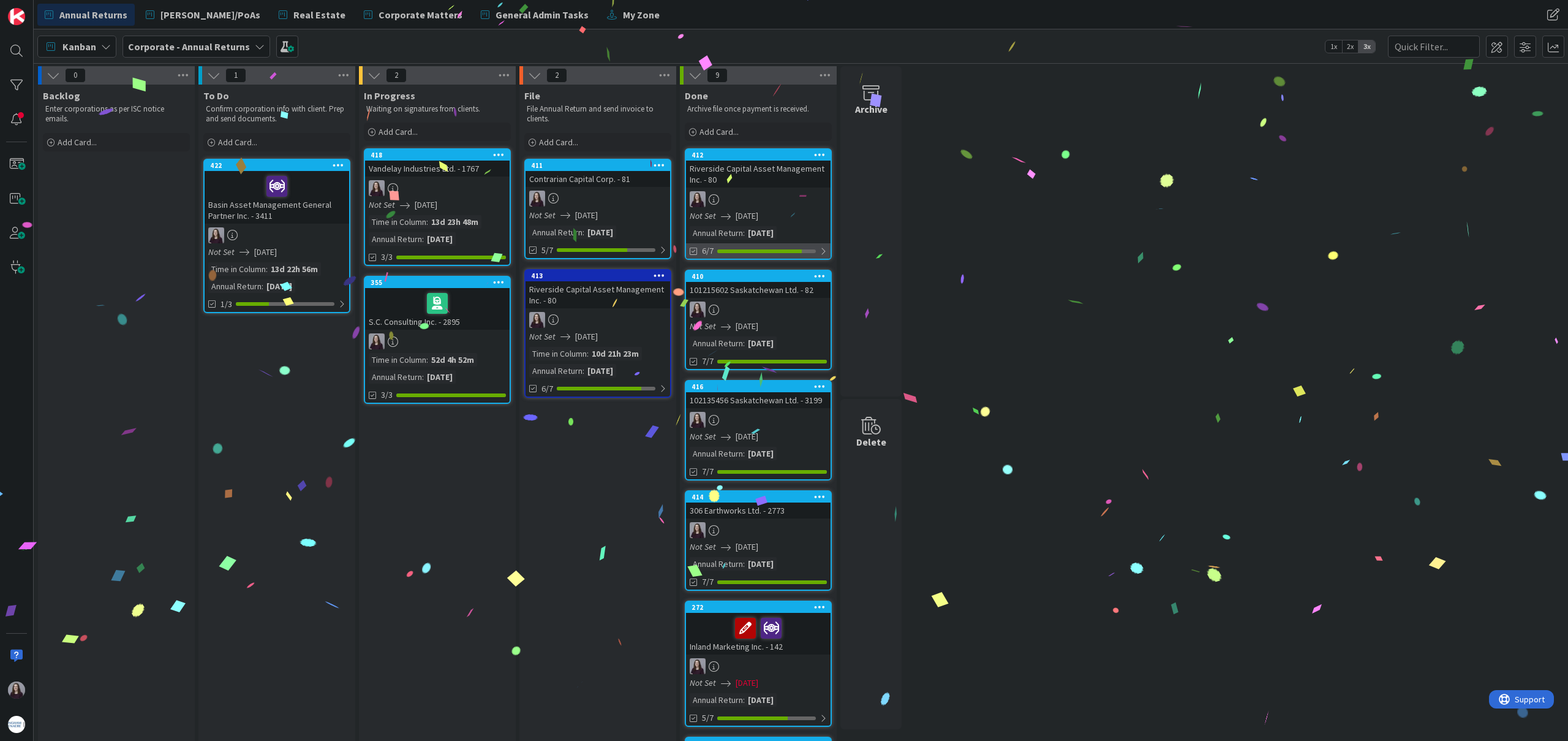
click at [820, 249] on div at bounding box center [823, 251] width 7 height 10
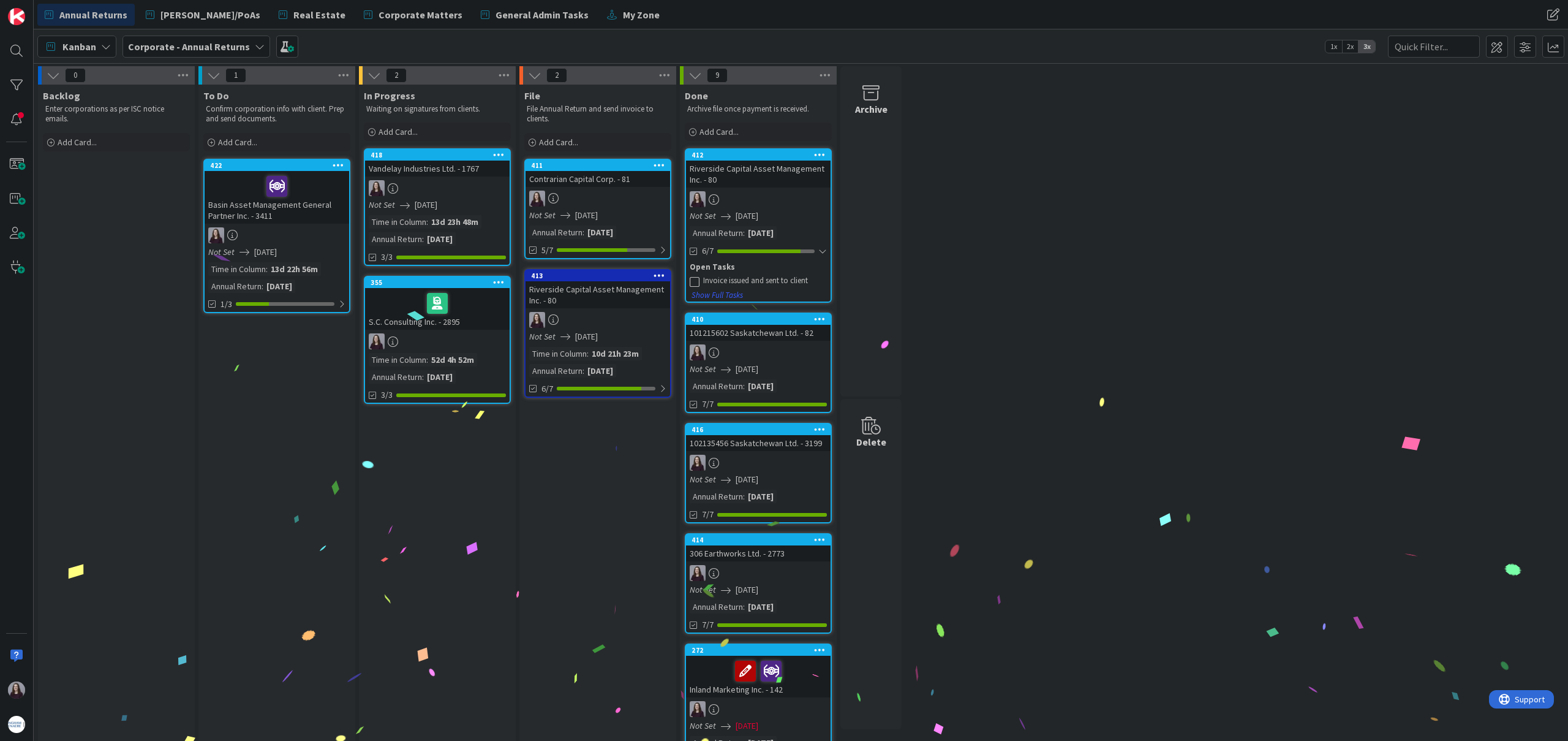
click at [699, 278] on icon at bounding box center [694, 281] width 10 height 10
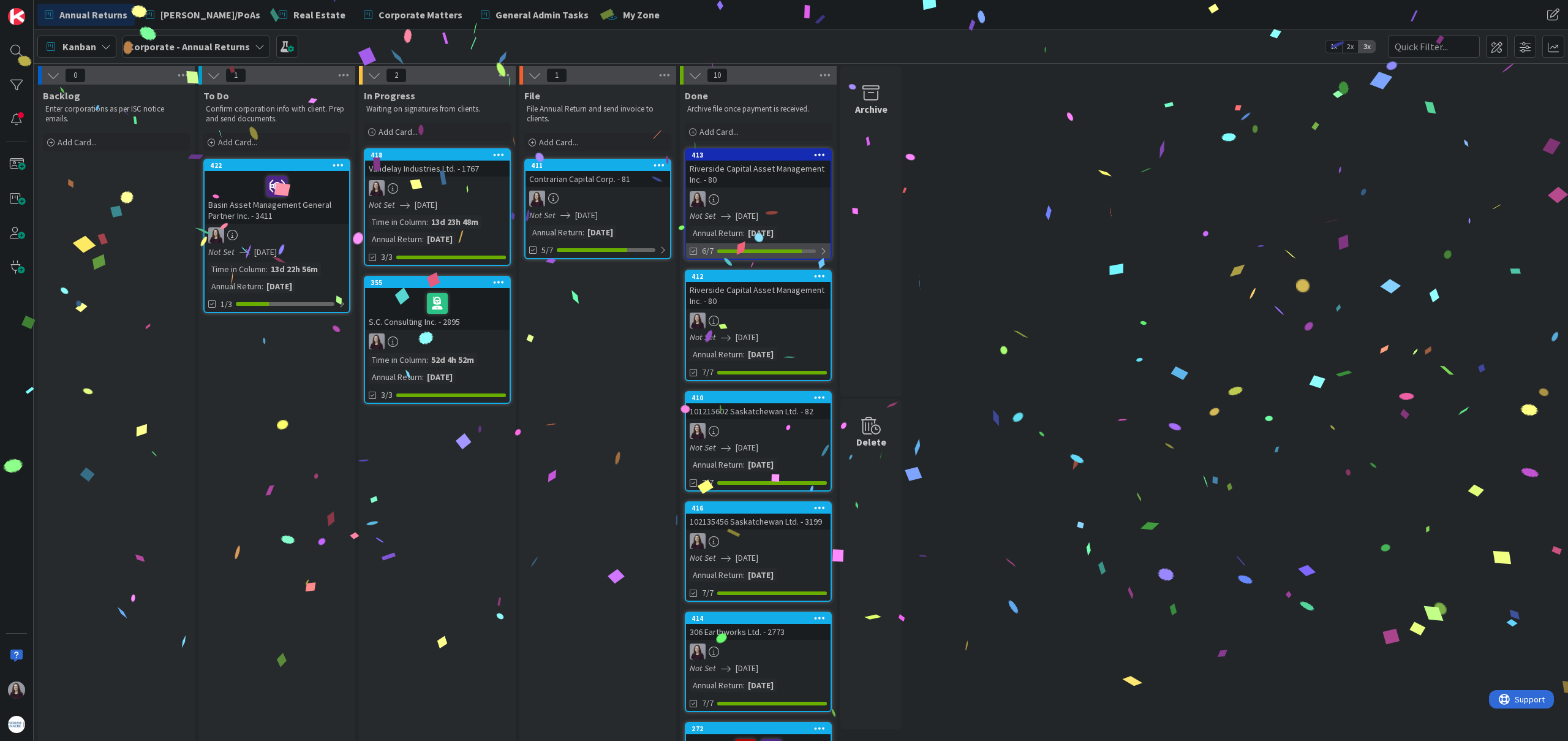
click at [822, 251] on div at bounding box center [823, 251] width 7 height 10
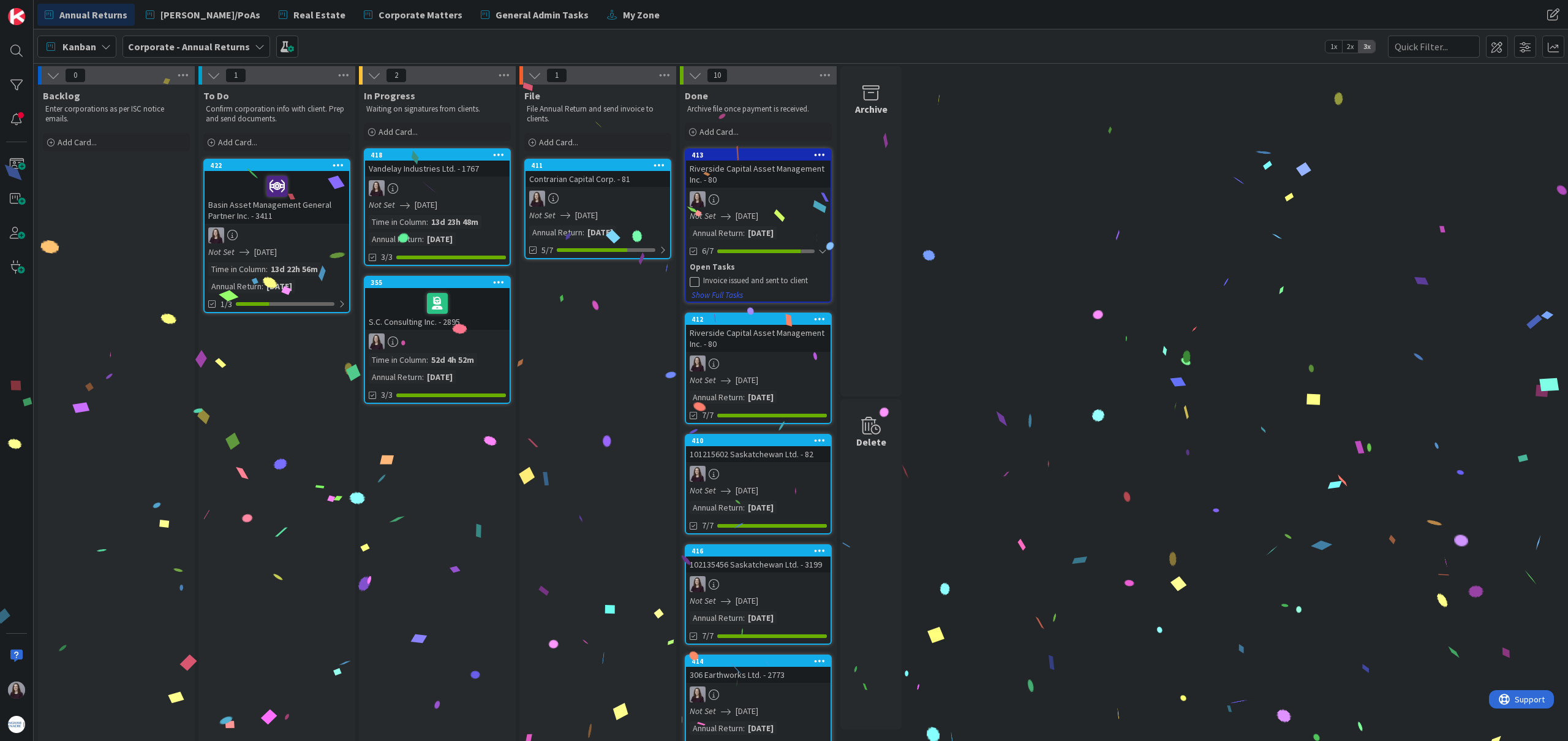
click at [695, 280] on icon at bounding box center [694, 281] width 10 height 10
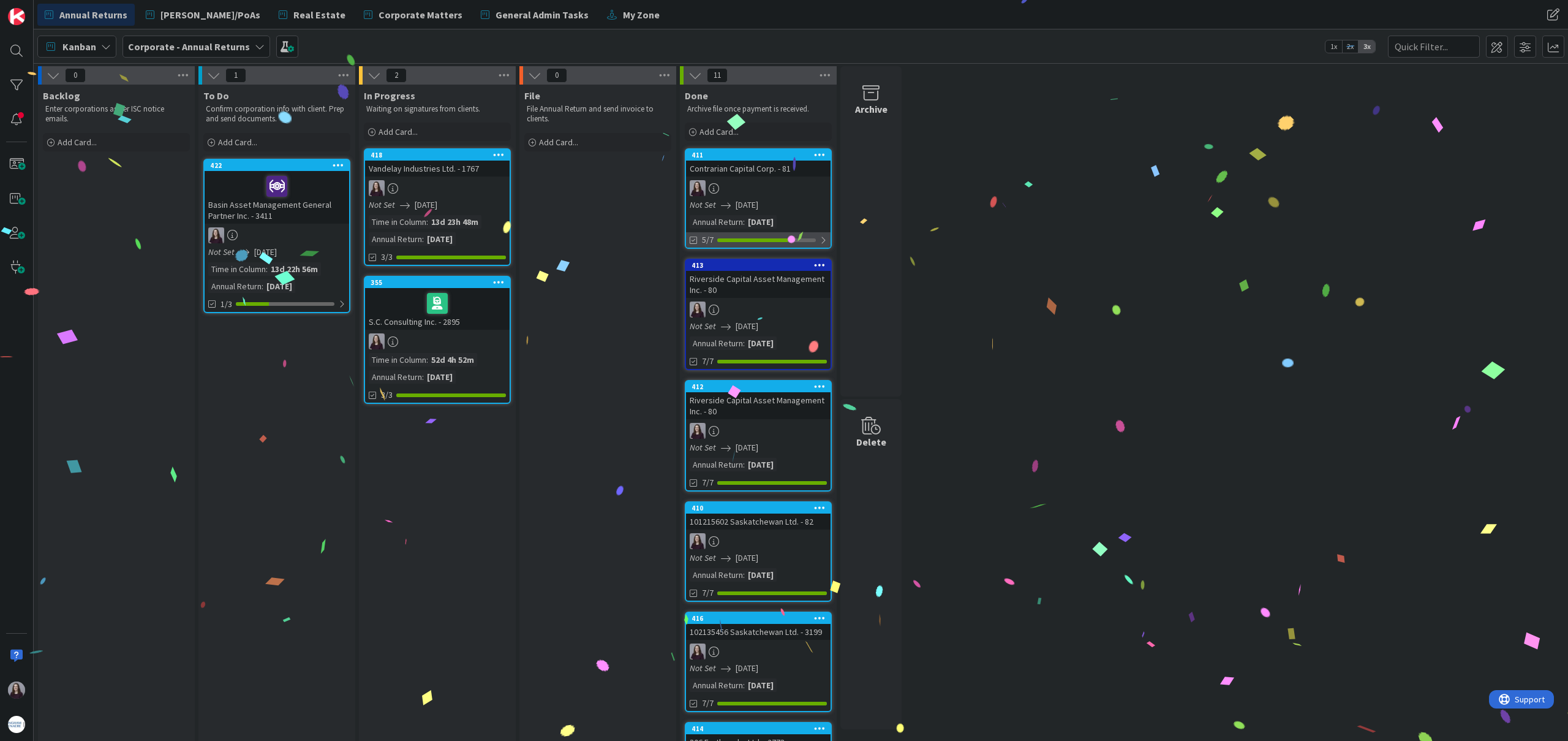
click at [823, 240] on div at bounding box center [823, 240] width 7 height 10
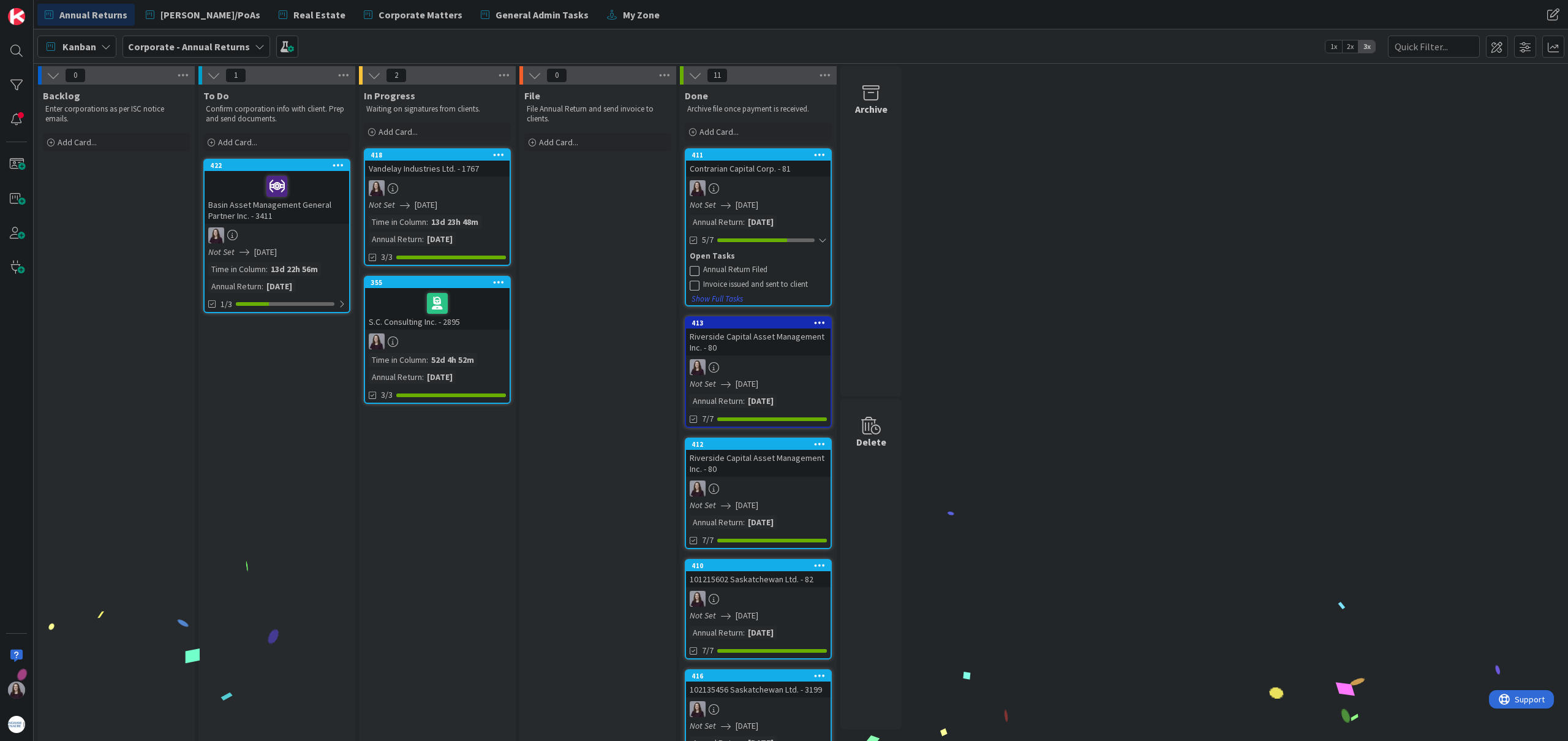
click at [692, 265] on icon at bounding box center [694, 270] width 10 height 10
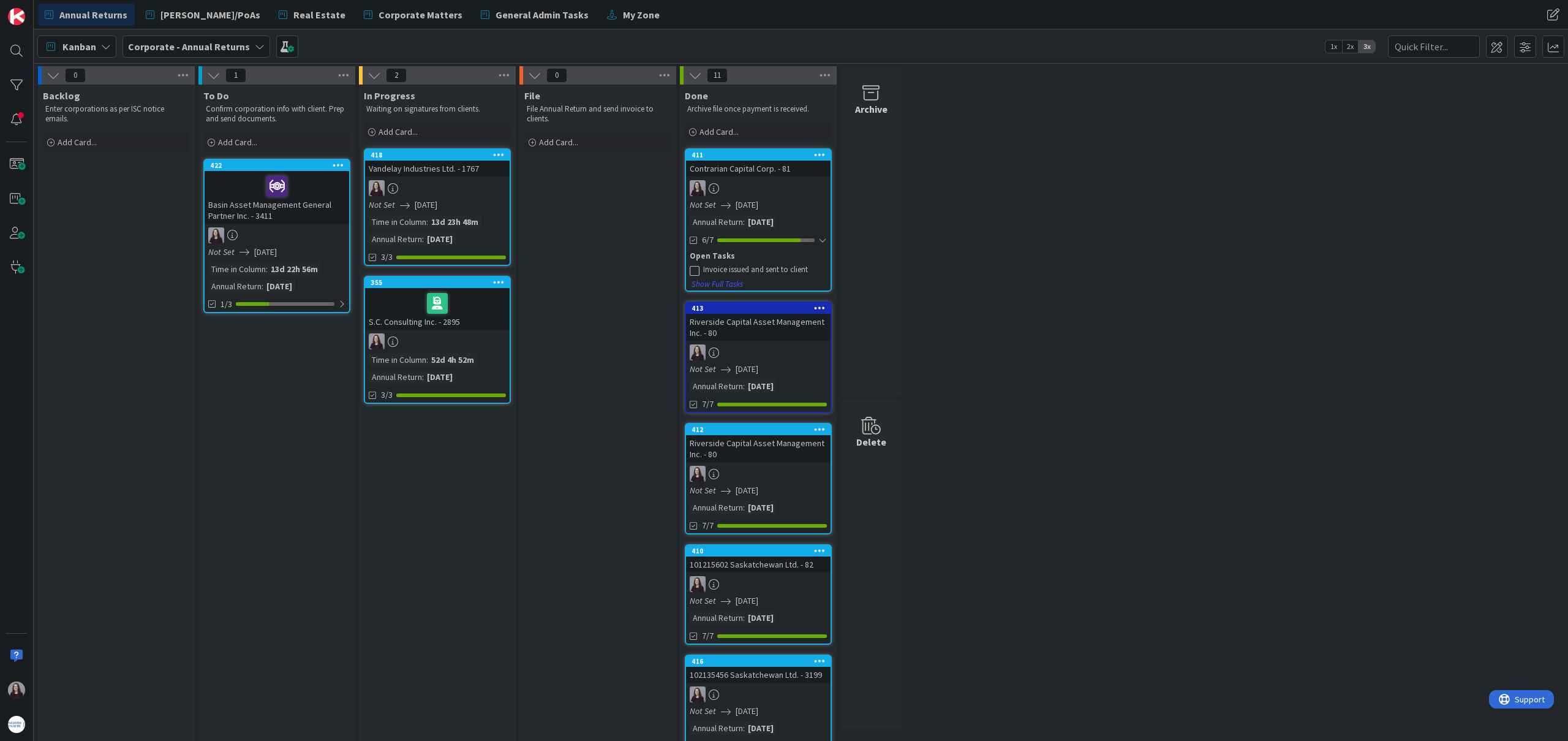
click at [694, 269] on icon at bounding box center [694, 270] width 10 height 10
